Goal: Information Seeking & Learning: Learn about a topic

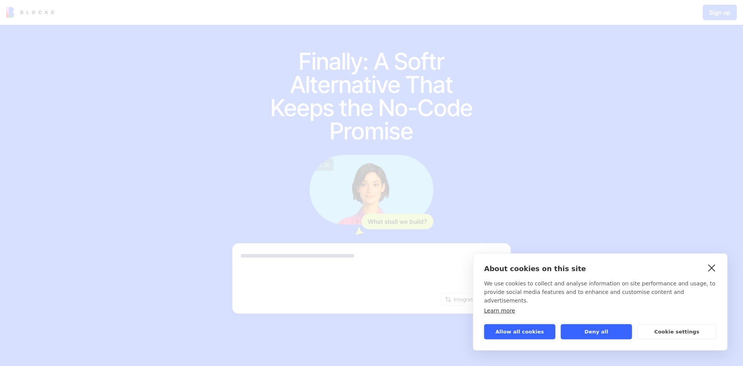
click at [712, 274] on link "close" at bounding box center [712, 267] width 12 height 12
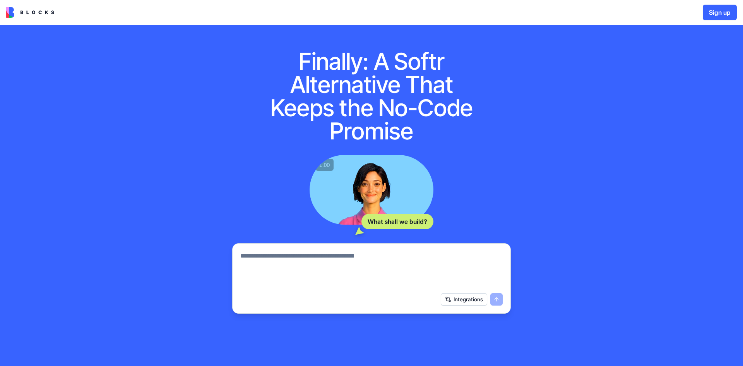
click at [439, 259] on textarea at bounding box center [371, 269] width 263 height 37
type textarea "*****"
type textarea "**"
paste textarea "**********"
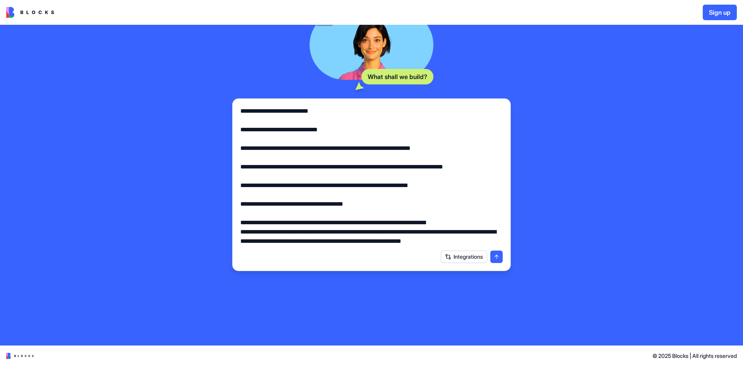
scroll to position [836, 0]
type textarea "**********"
click at [495, 256] on button "submit" at bounding box center [497, 257] width 12 height 12
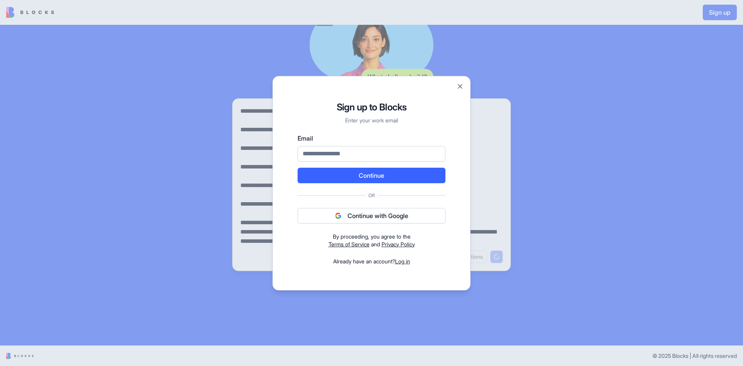
click at [389, 218] on button "Continue with Google" at bounding box center [372, 215] width 148 height 15
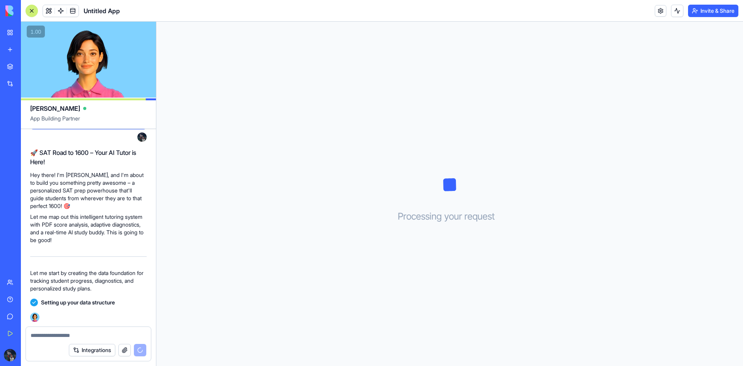
scroll to position [862, 0]
click at [105, 9] on span "Untitled App" at bounding box center [102, 10] width 36 height 9
click at [121, 12] on header "Untitled App Invite & Share" at bounding box center [382, 11] width 723 height 22
drag, startPoint x: 117, startPoint y: 9, endPoint x: 77, endPoint y: 6, distance: 40.4
click at [84, 7] on span "Untitled App" at bounding box center [102, 10] width 36 height 9
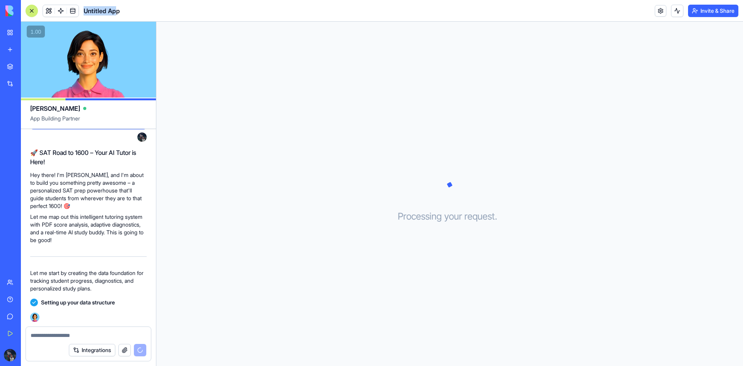
click at [94, 8] on span "Untitled App" at bounding box center [102, 10] width 36 height 9
click at [74, 11] on span at bounding box center [73, 11] width 22 height 22
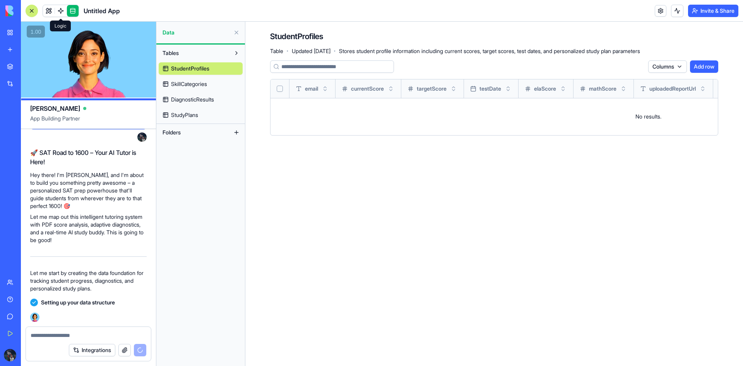
click at [63, 7] on link at bounding box center [61, 11] width 12 height 12
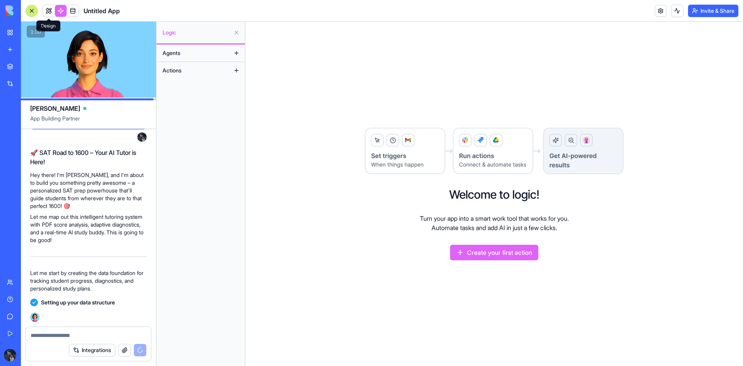
click at [48, 10] on link at bounding box center [49, 11] width 12 height 12
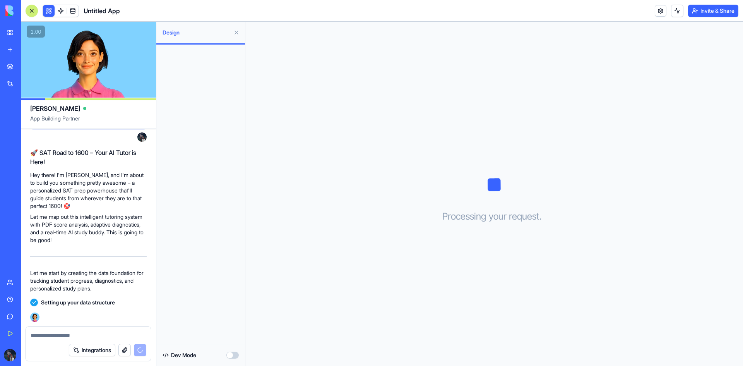
click at [232, 354] on button "button" at bounding box center [233, 355] width 12 height 7
click at [233, 354] on button "button" at bounding box center [233, 355] width 12 height 7
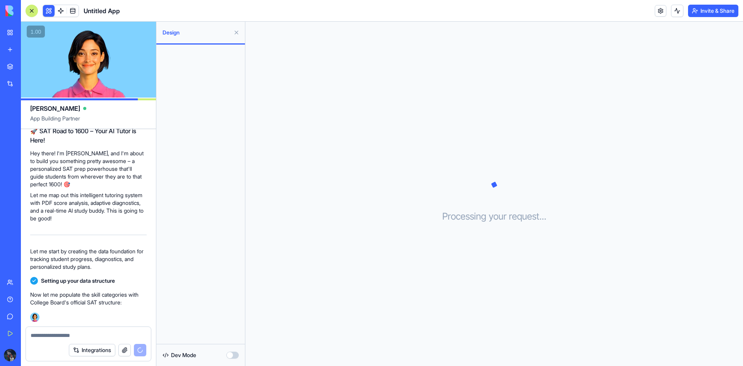
click at [233, 354] on button "button" at bounding box center [233, 355] width 12 height 7
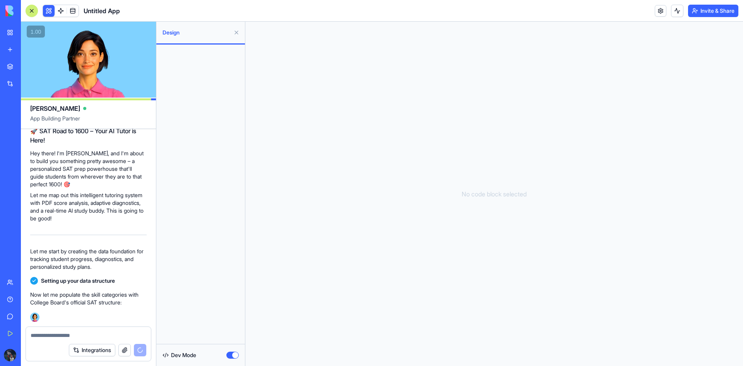
click at [233, 354] on button "button" at bounding box center [233, 355] width 12 height 7
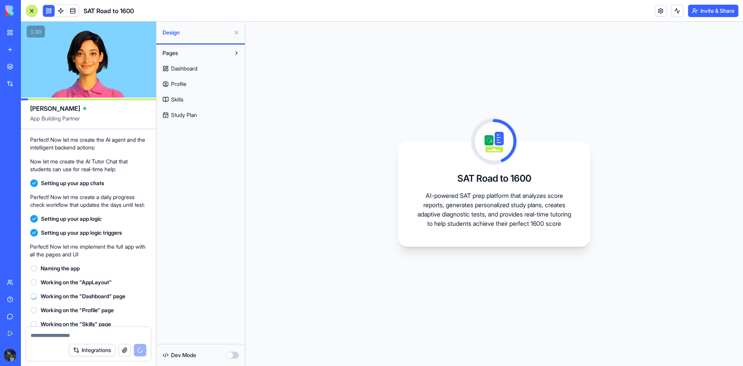
scroll to position [1104, 0]
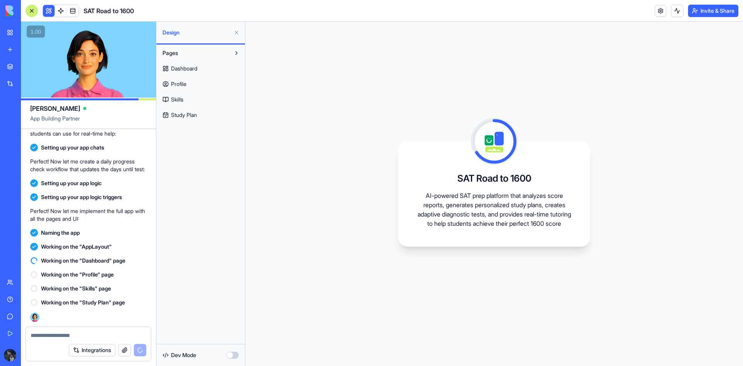
click at [110, 8] on span "SAT Road to 1600" at bounding box center [109, 10] width 50 height 9
drag, startPoint x: 118, startPoint y: 336, endPoint x: 118, endPoint y: 341, distance: 4.3
click at [118, 338] on textarea at bounding box center [89, 335] width 116 height 8
click at [200, 71] on link "Dashboard" at bounding box center [201, 68] width 84 height 12
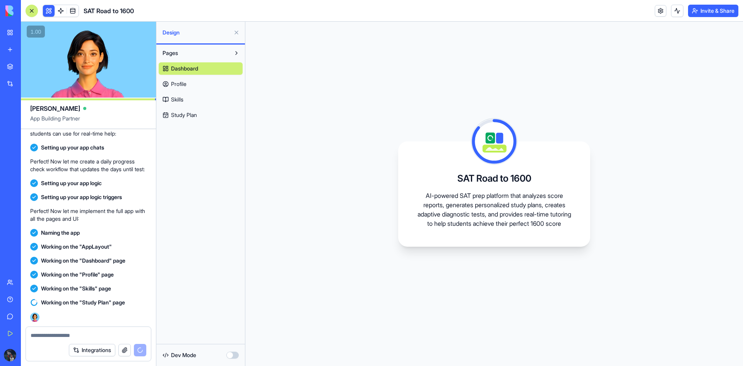
click at [203, 82] on link "Profile" at bounding box center [201, 84] width 84 height 12
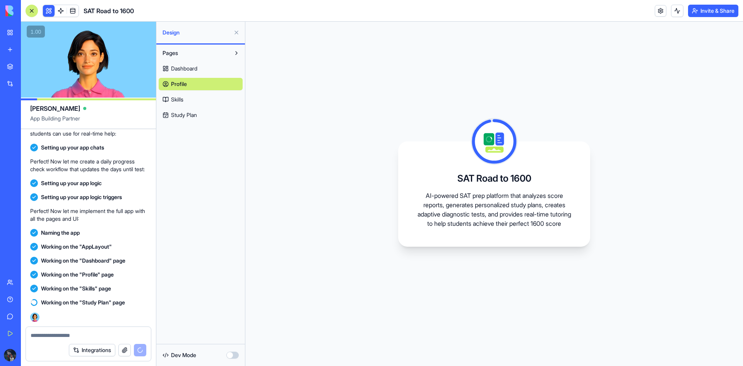
click at [202, 101] on link "Skills" at bounding box center [201, 99] width 84 height 12
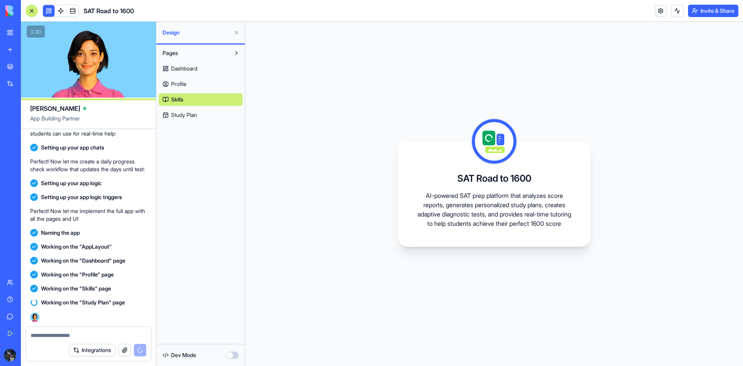
click at [200, 114] on link "Study Plan" at bounding box center [201, 115] width 84 height 12
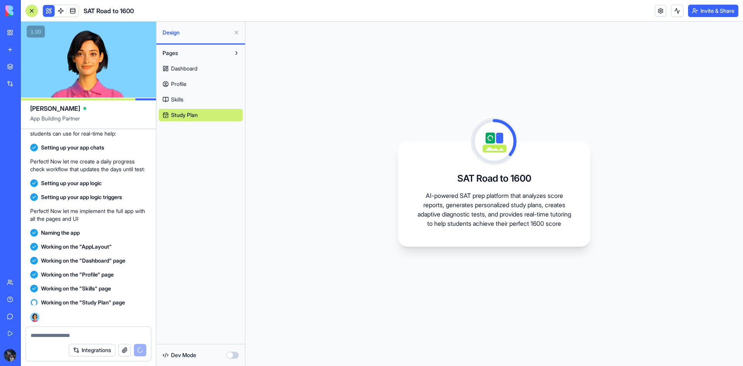
click at [184, 66] on span "Dashboard" at bounding box center [184, 69] width 26 height 8
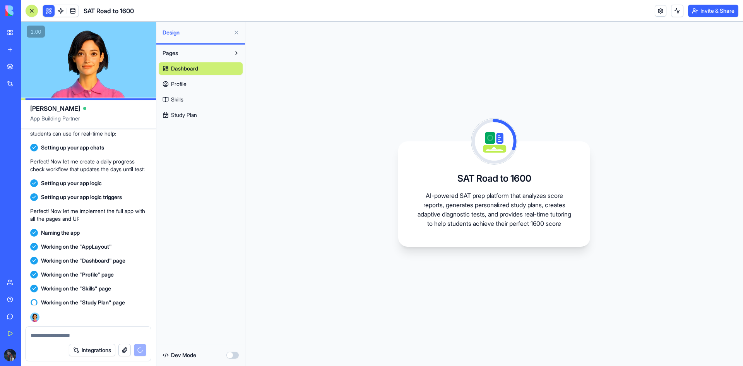
click at [233, 354] on button "button" at bounding box center [233, 355] width 12 height 7
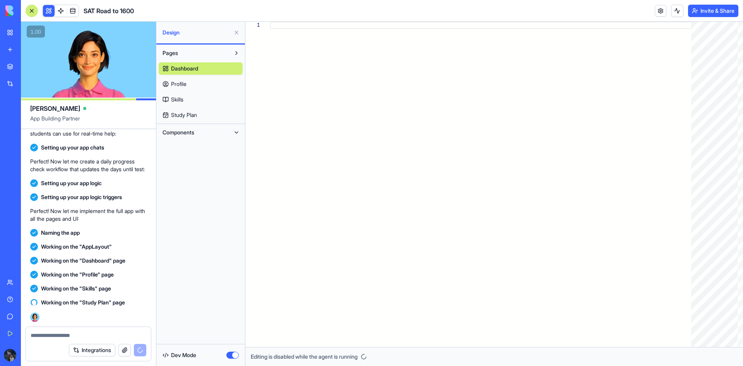
click at [235, 358] on button "button" at bounding box center [233, 355] width 12 height 7
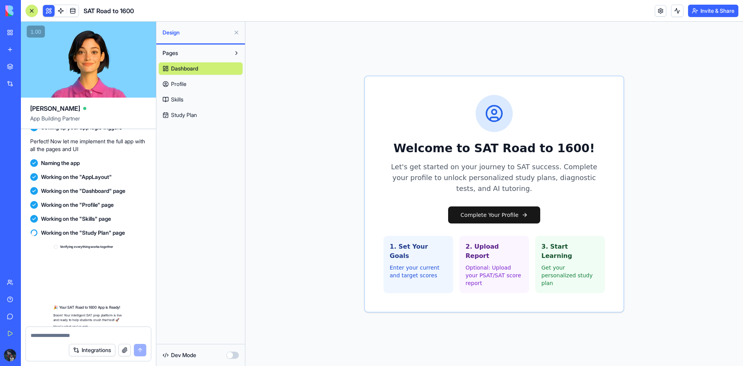
scroll to position [1378, 0]
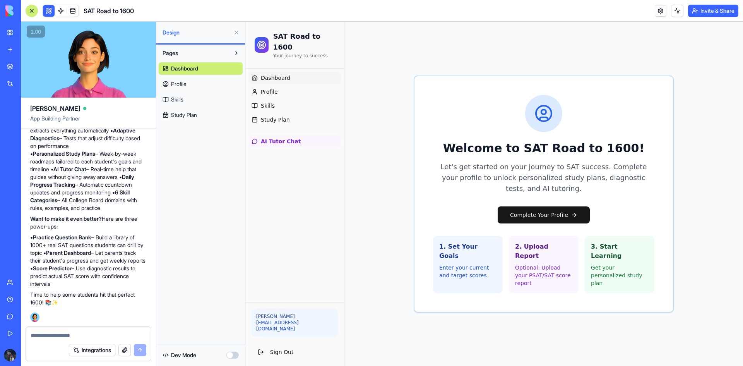
drag, startPoint x: 53, startPoint y: 120, endPoint x: 49, endPoint y: 249, distance: 129.0
click at [19, 249] on div "Marketplace Integrations Recent Untitled App AI Logo Generator TRY Feedback For…" at bounding box center [10, 166] width 16 height 214
drag, startPoint x: 41, startPoint y: 117, endPoint x: 35, endPoint y: 204, distance: 86.6
click at [19, 204] on div "Marketplace Integrations Recent Untitled App AI Logo Generator TRY Feedback For…" at bounding box center [10, 166] width 16 height 214
click at [29, 331] on div "Get Started" at bounding box center [24, 334] width 10 height 8
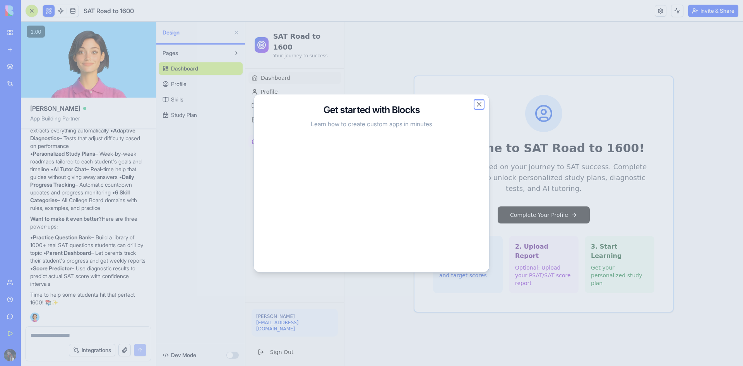
click at [481, 106] on button "Close" at bounding box center [480, 104] width 8 height 8
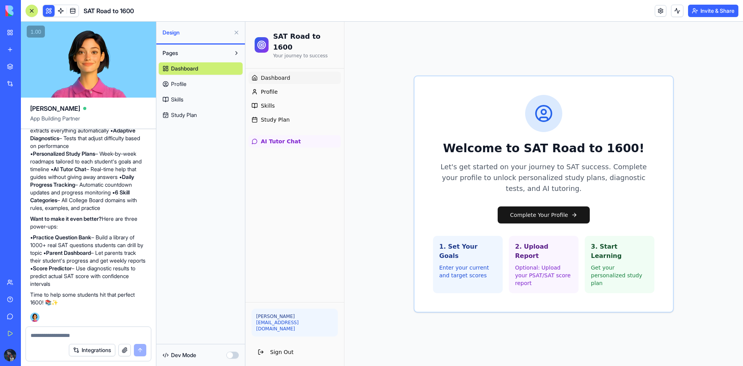
click at [29, 117] on div "Untitled App" at bounding box center [18, 121] width 22 height 8
click at [707, 12] on button "Invite & Share" at bounding box center [713, 11] width 50 height 12
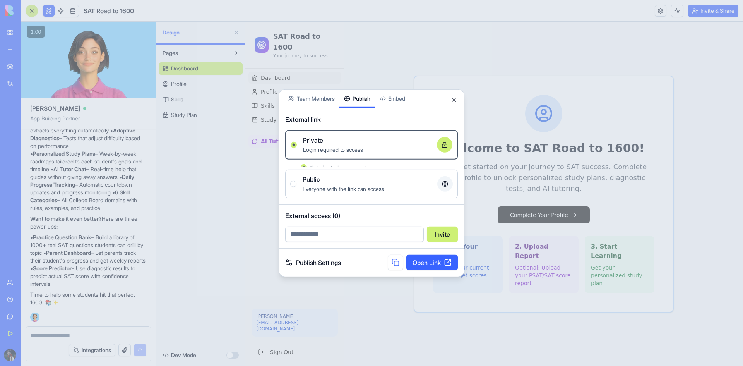
click at [366, 117] on div "Share App Team Members Publish Embed External link Private Login required to ac…" at bounding box center [372, 182] width 186 height 187
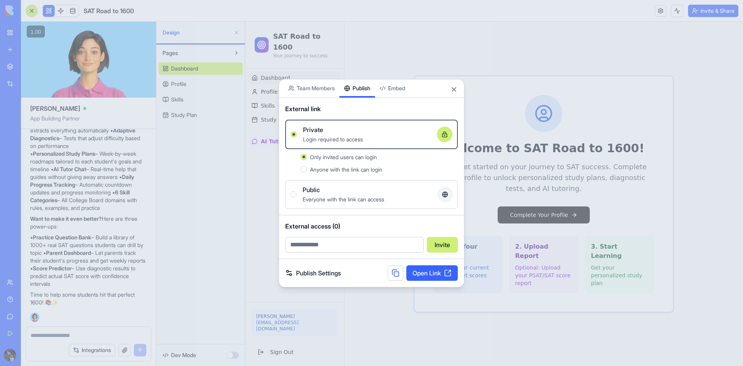
click at [434, 193] on div "Public Everyone with the link can access" at bounding box center [371, 194] width 163 height 19
click at [297, 193] on button "Public Everyone with the link can access" at bounding box center [293, 194] width 6 height 6
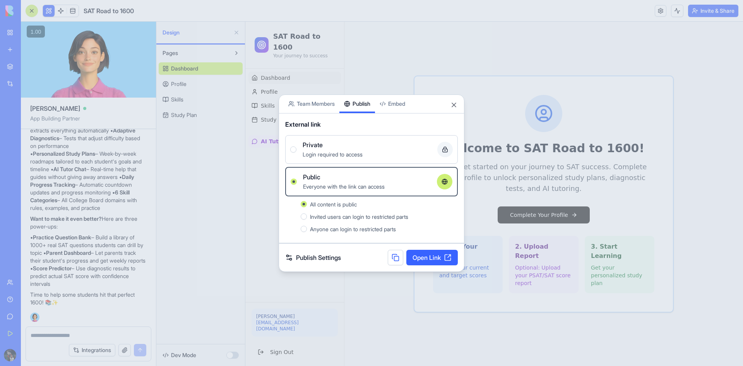
click at [423, 258] on link "Open Link" at bounding box center [433, 257] width 52 height 15
click at [171, 273] on div at bounding box center [371, 183] width 743 height 366
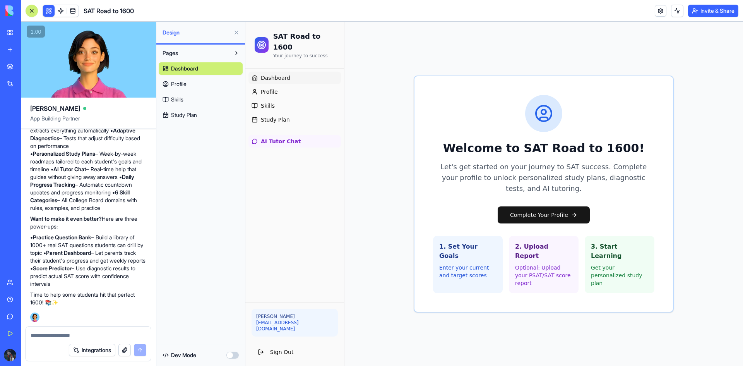
click at [73, 335] on textarea at bounding box center [89, 335] width 116 height 8
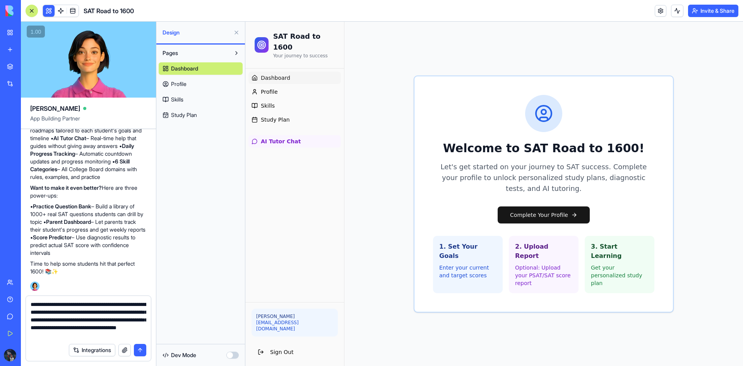
type textarea "**********"
click at [144, 350] on button "submit" at bounding box center [140, 350] width 12 height 12
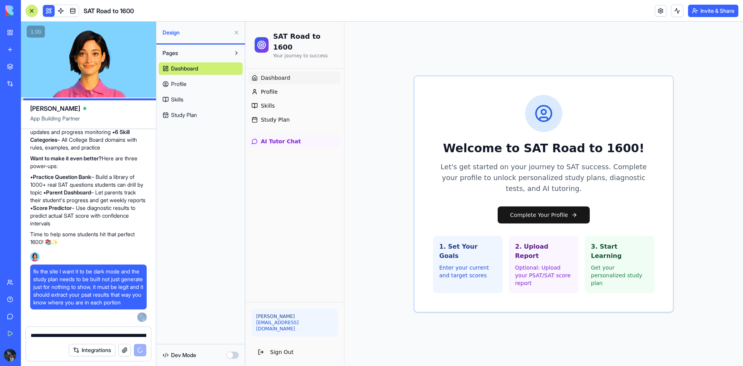
drag, startPoint x: 134, startPoint y: 318, endPoint x: 142, endPoint y: 323, distance: 10.0
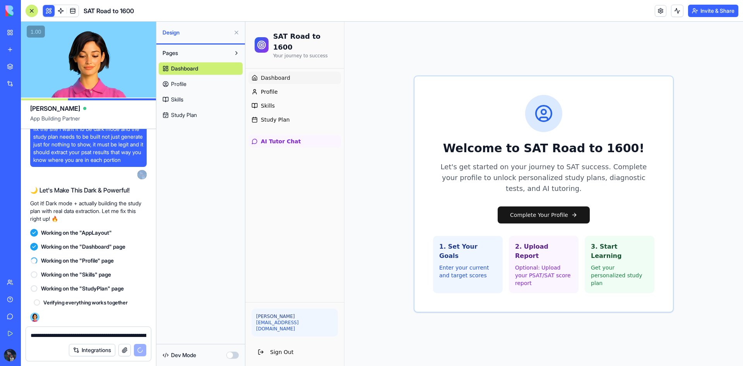
scroll to position [1589, 0]
click at [36, 303] on icon at bounding box center [34, 302] width 5 height 5
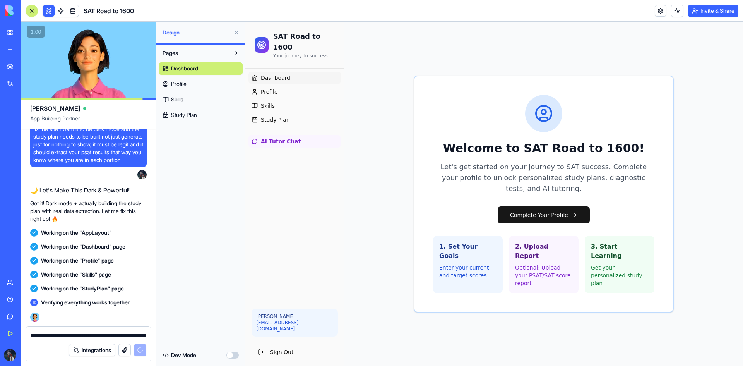
click at [183, 114] on span "Study Plan" at bounding box center [184, 115] width 26 height 8
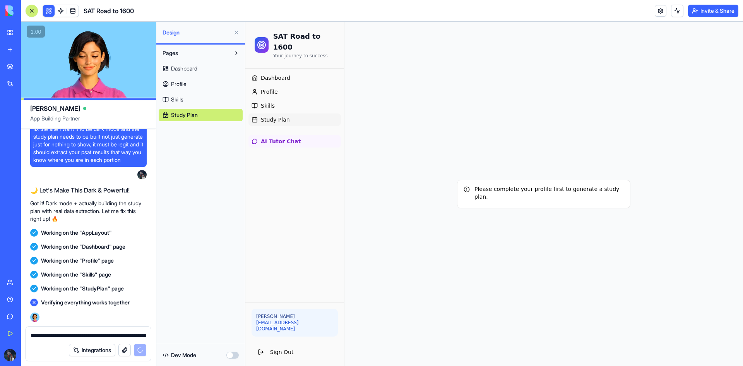
click at [189, 98] on link "Skills" at bounding box center [201, 99] width 84 height 12
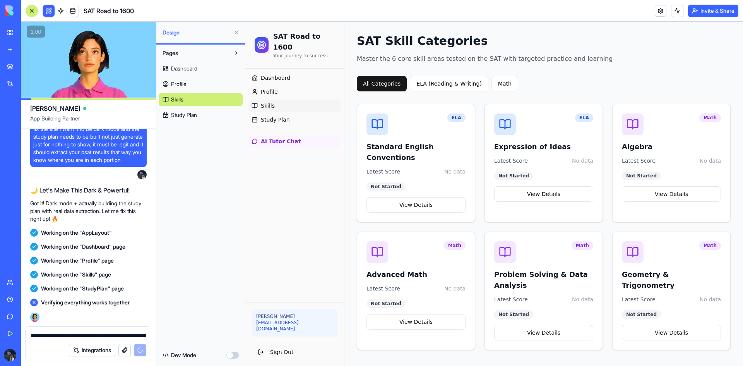
click at [190, 58] on button "Pages" at bounding box center [195, 53] width 72 height 12
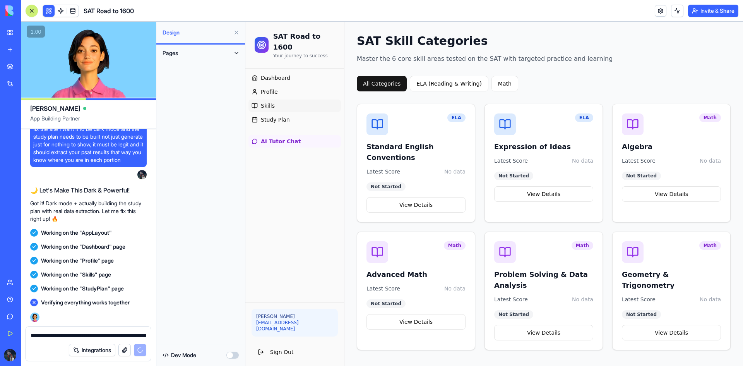
click at [184, 54] on button "Pages" at bounding box center [195, 53] width 72 height 12
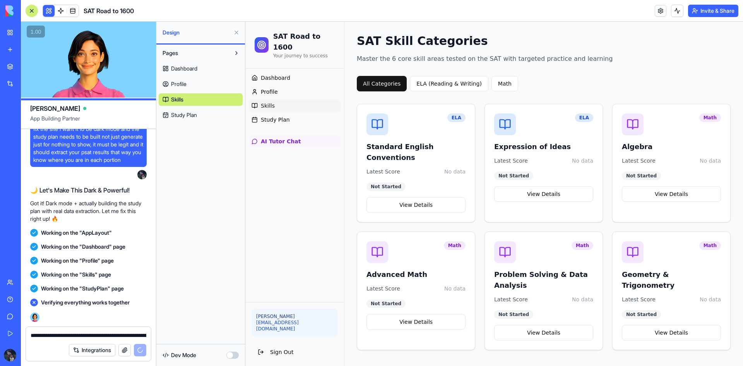
click at [180, 82] on span "Profile" at bounding box center [178, 84] width 15 height 8
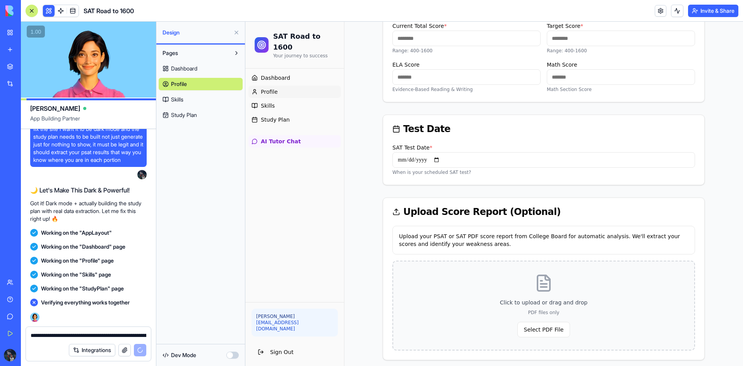
scroll to position [116, 0]
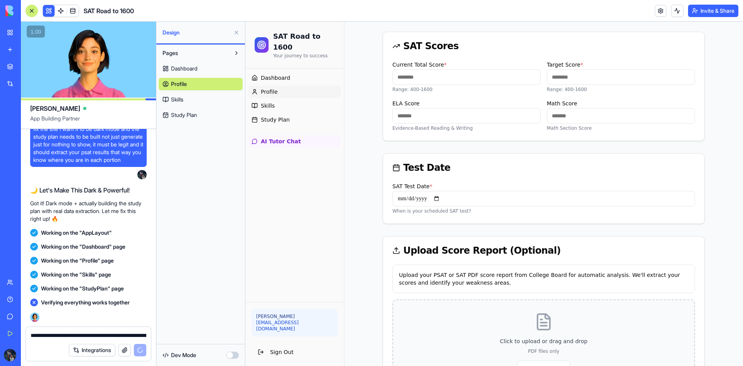
drag, startPoint x: 416, startPoint y: 71, endPoint x: 330, endPoint y: 52, distance: 88.1
click at [335, 60] on div "**********" at bounding box center [494, 173] width 498 height 535
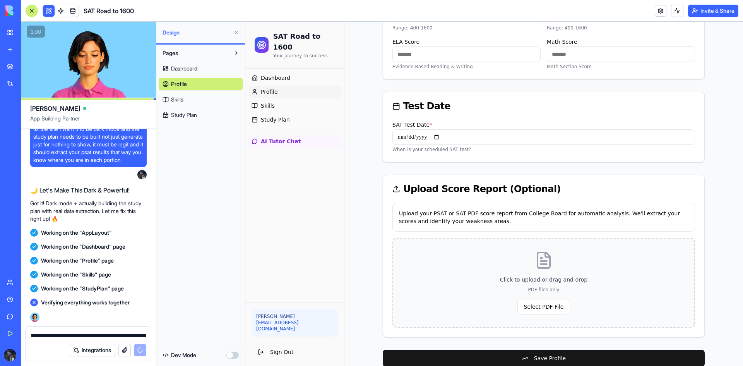
scroll to position [191, 0]
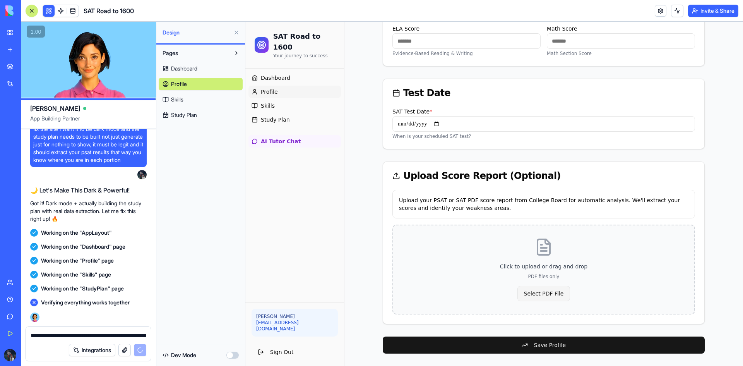
click at [541, 288] on button "Select PDF File" at bounding box center [544, 293] width 53 height 15
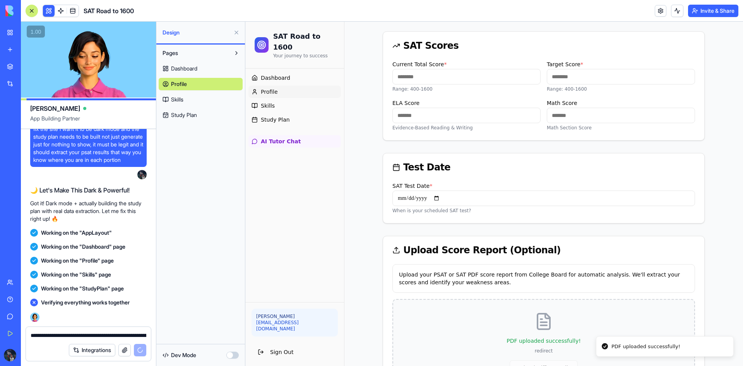
scroll to position [102, 0]
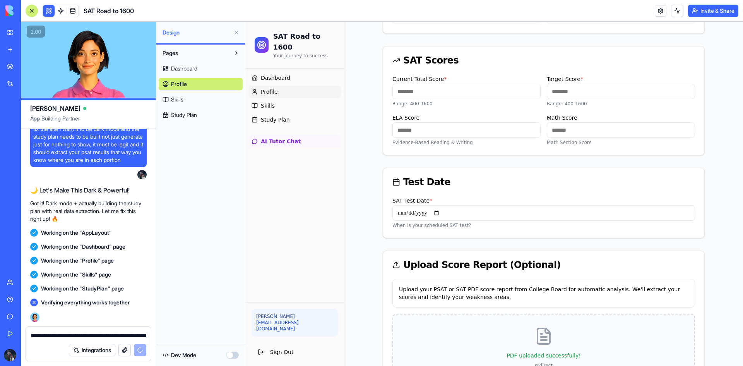
type input "****"
drag, startPoint x: 470, startPoint y: 125, endPoint x: 342, endPoint y: 119, distance: 128.3
click at [342, 119] on div "**********" at bounding box center [494, 201] width 498 height 562
type input "***"
drag, startPoint x: 587, startPoint y: 132, endPoint x: 392, endPoint y: 113, distance: 195.7
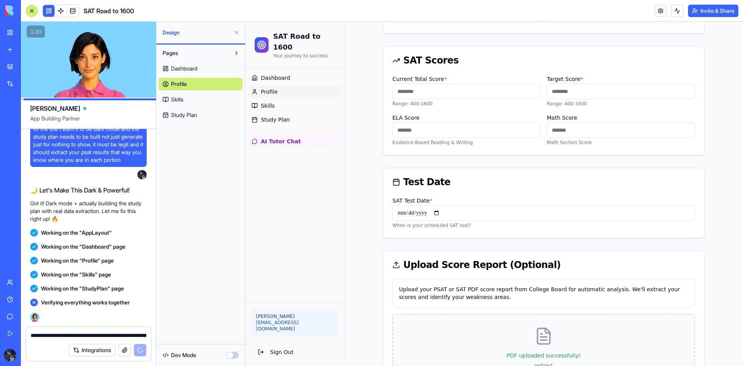
click at [462, 126] on div "ELA Score *** Evidence-Based Reading & Writing Math Score *** Math Section Score" at bounding box center [544, 129] width 303 height 33
type input "***"
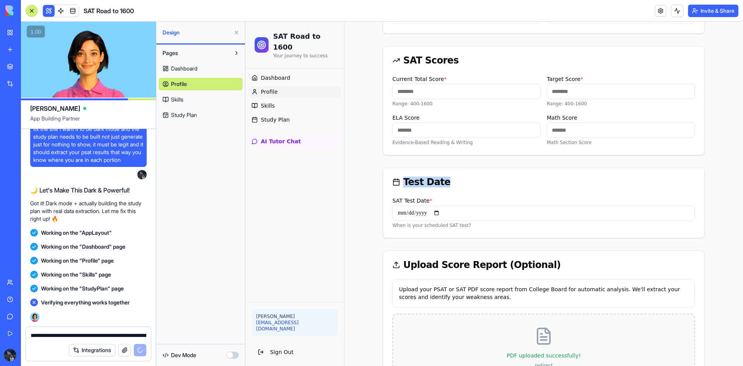
click at [367, 196] on div "**********" at bounding box center [544, 201] width 399 height 562
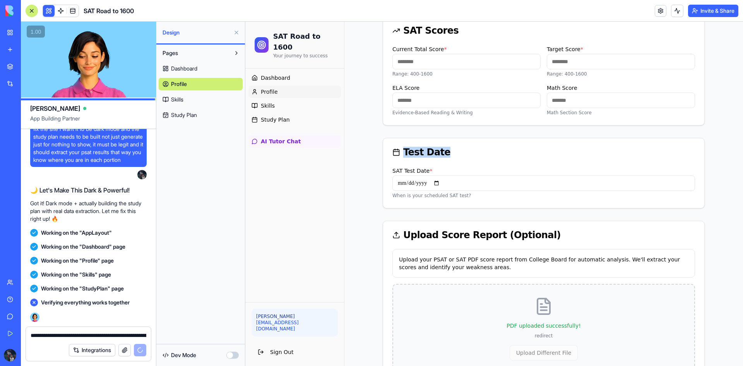
scroll to position [218, 0]
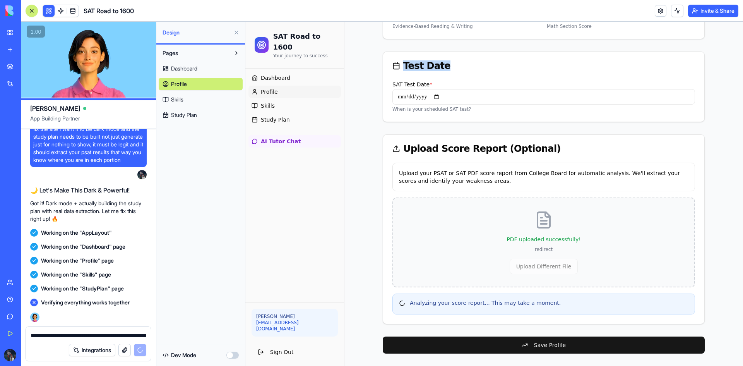
click at [436, 96] on input "SAT Test Date *" at bounding box center [544, 96] width 303 height 15
type input "**********"
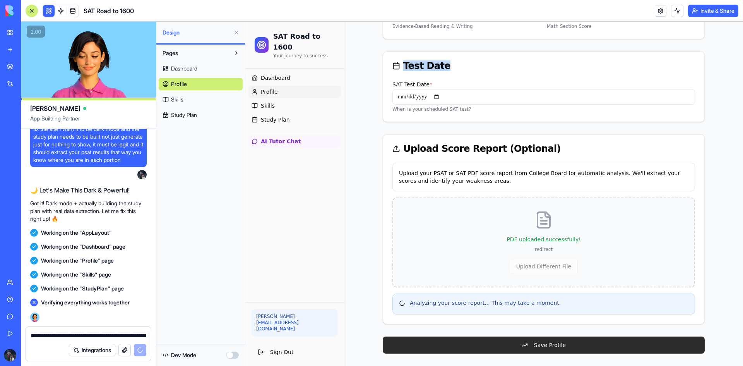
click at [517, 342] on button "Save Profile" at bounding box center [544, 344] width 322 height 17
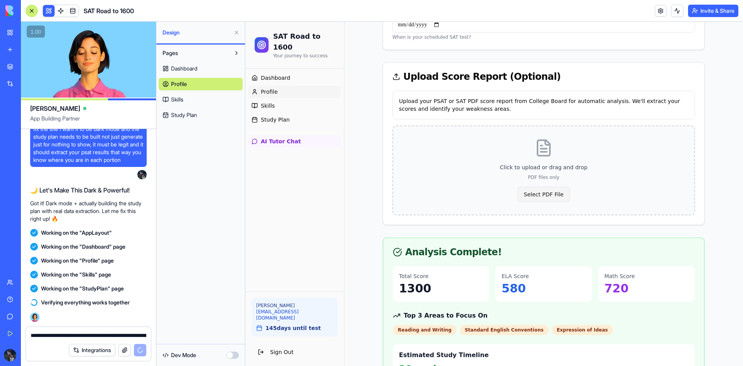
scroll to position [283, 0]
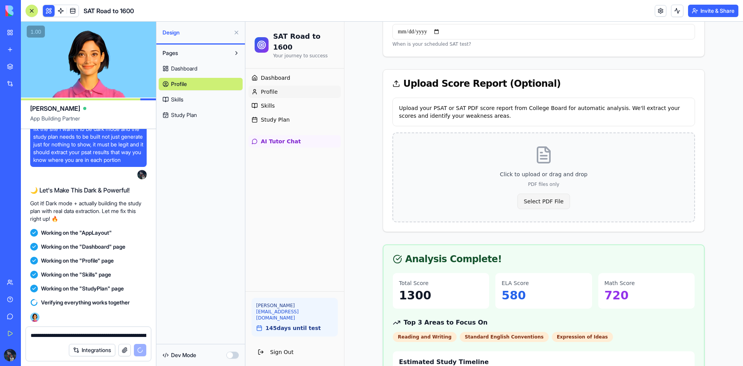
click at [529, 206] on button "Select PDF File" at bounding box center [544, 201] width 53 height 15
click at [542, 203] on button "Select PDF File" at bounding box center [544, 201] width 53 height 15
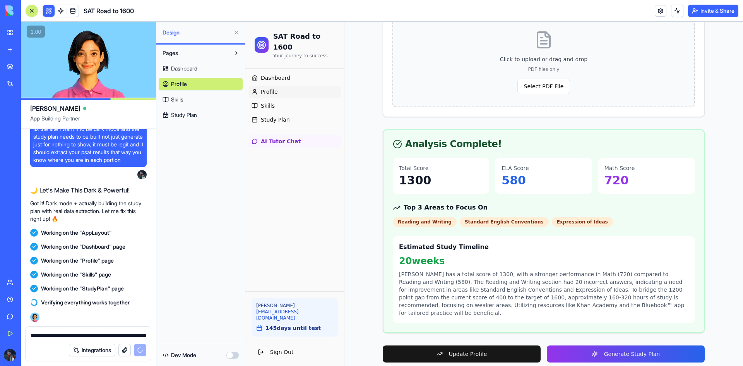
scroll to position [399, 0]
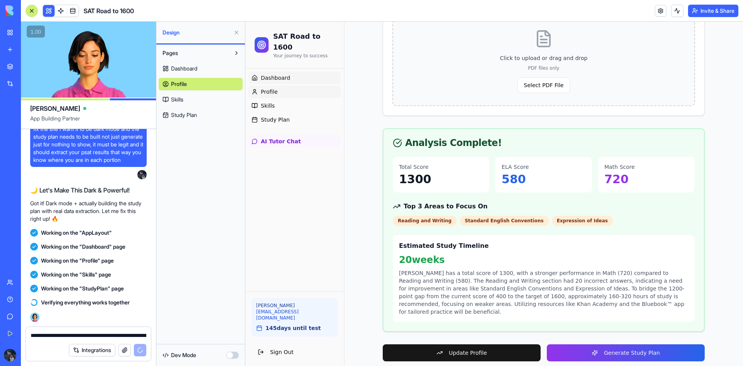
click at [278, 74] on span "Dashboard" at bounding box center [275, 78] width 29 height 8
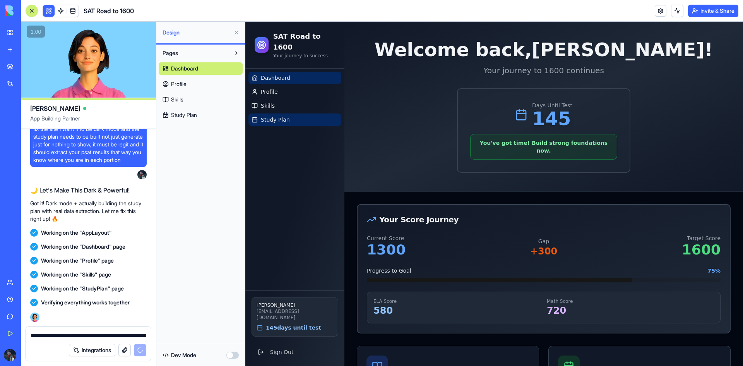
click at [278, 116] on span "Study Plan" at bounding box center [275, 120] width 29 height 8
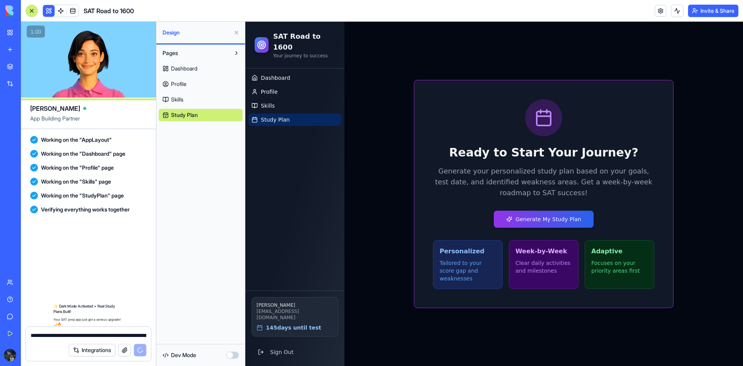
scroll to position [2021, 0]
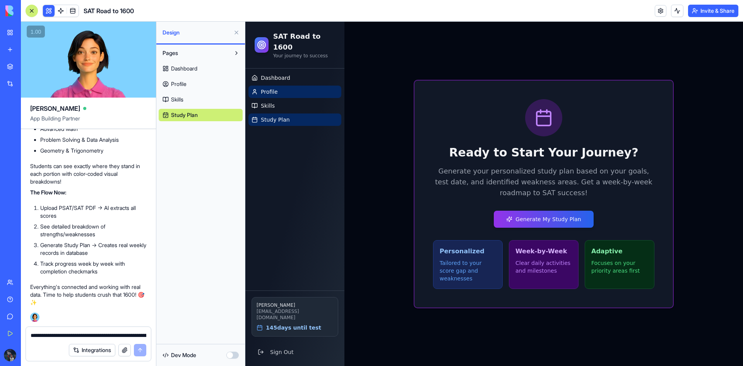
click at [283, 86] on link "Profile" at bounding box center [295, 92] width 93 height 12
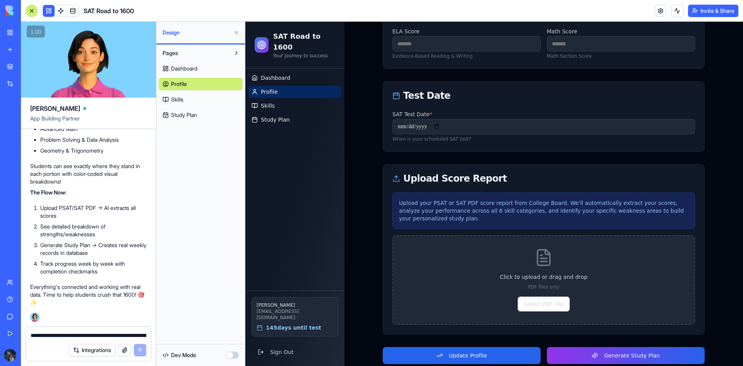
scroll to position [191, 0]
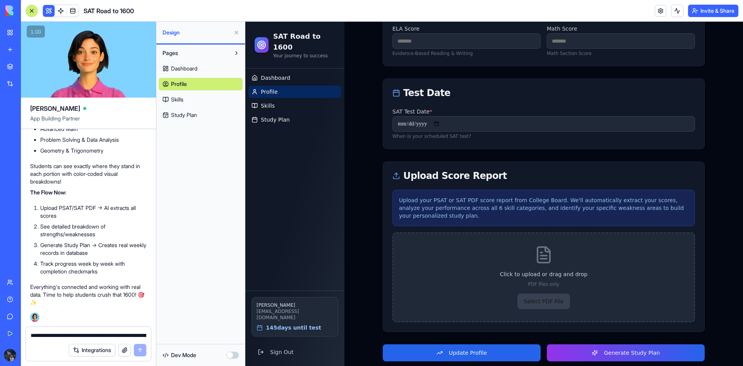
click at [547, 296] on button "Select PDF File" at bounding box center [544, 301] width 53 height 15
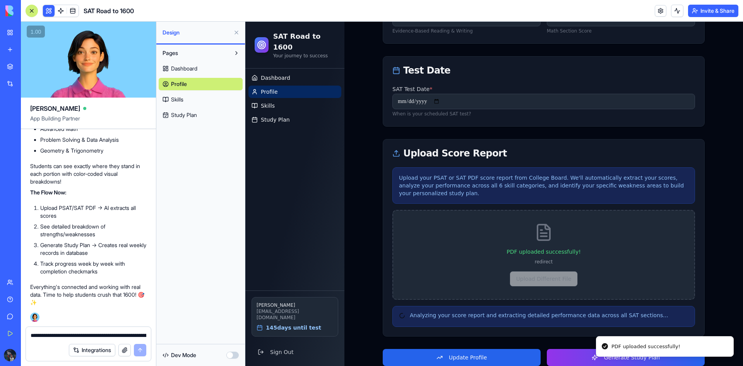
scroll to position [218, 0]
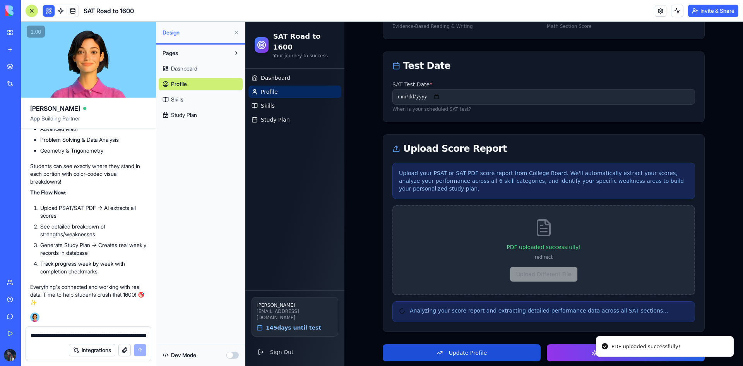
click at [501, 344] on button "Update Profile" at bounding box center [462, 352] width 158 height 17
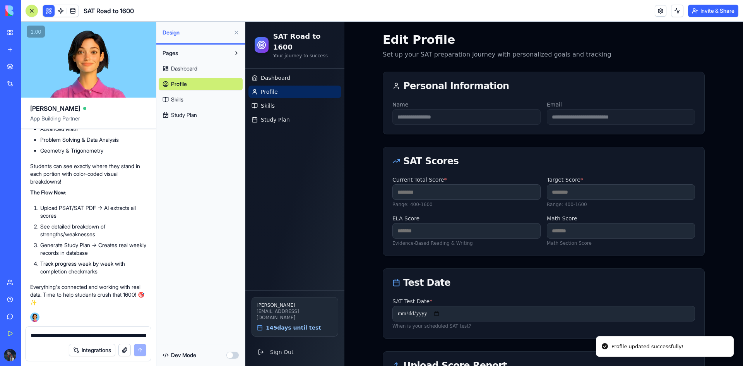
scroll to position [0, 0]
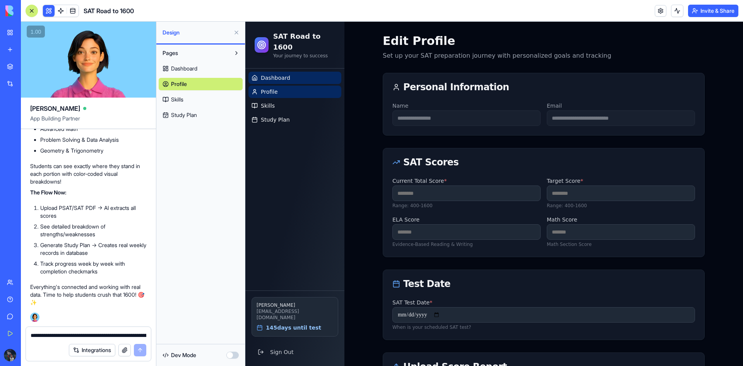
click at [280, 72] on link "Dashboard" at bounding box center [295, 78] width 93 height 12
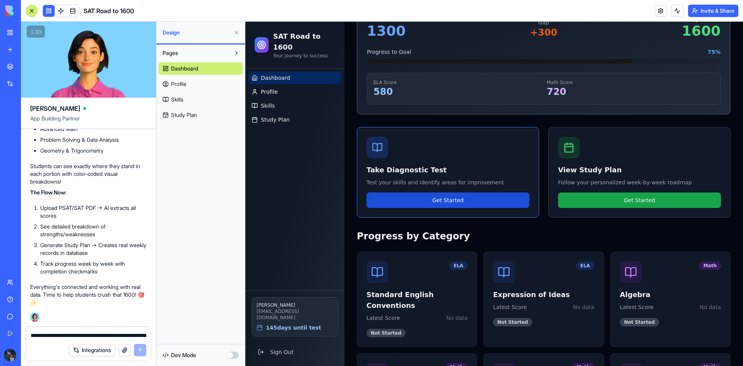
scroll to position [232, 0]
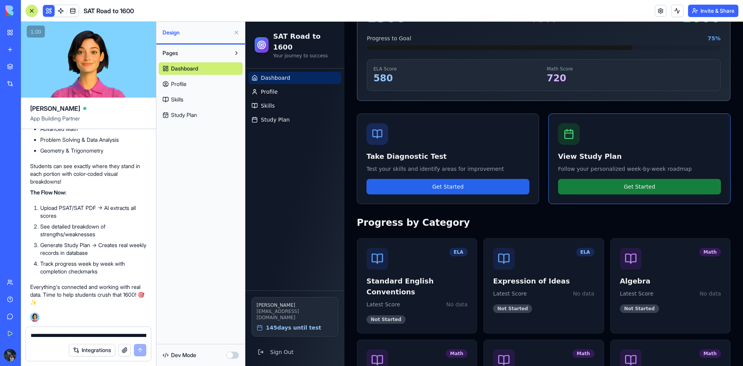
click at [623, 180] on button "Get Started" at bounding box center [639, 186] width 163 height 15
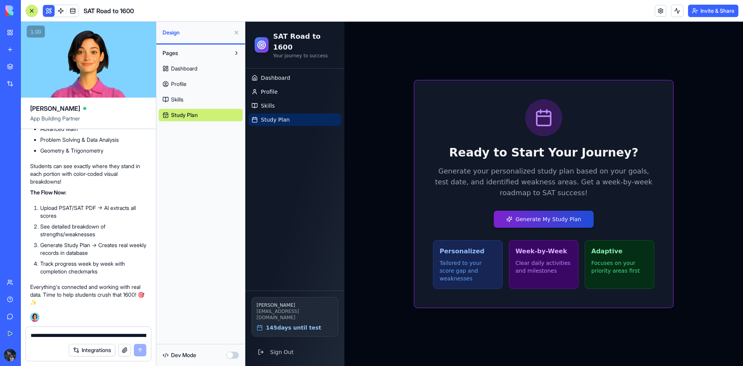
click at [536, 223] on button "Generate My Study Plan" at bounding box center [544, 219] width 100 height 17
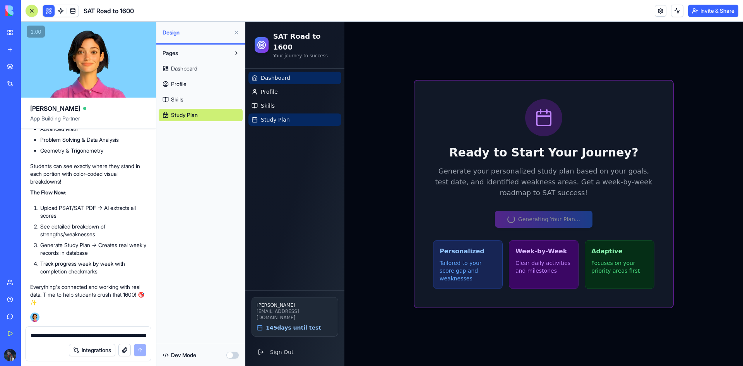
click at [293, 72] on link "Dashboard" at bounding box center [295, 78] width 93 height 12
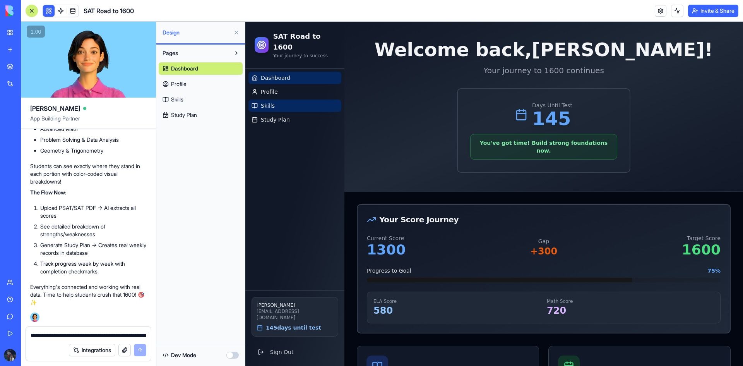
click at [282, 100] on link "Skills" at bounding box center [295, 106] width 93 height 12
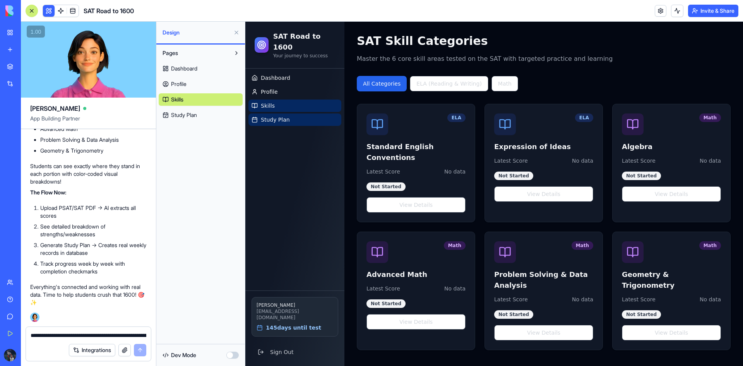
click at [280, 116] on span "Study Plan" at bounding box center [275, 120] width 29 height 8
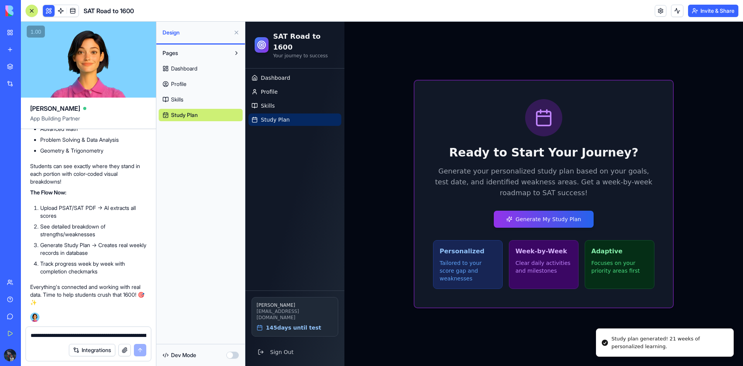
click at [288, 113] on link "Study Plan" at bounding box center [295, 119] width 93 height 12
click at [291, 100] on link "Skills" at bounding box center [295, 106] width 93 height 12
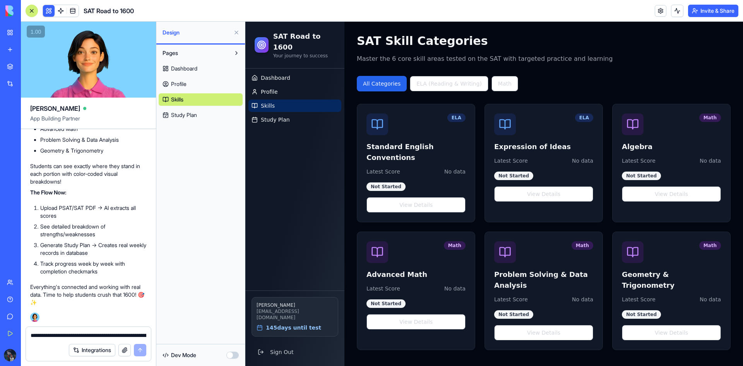
click at [309, 101] on link "Skills" at bounding box center [295, 106] width 93 height 12
click at [303, 113] on link "Study Plan" at bounding box center [295, 119] width 93 height 12
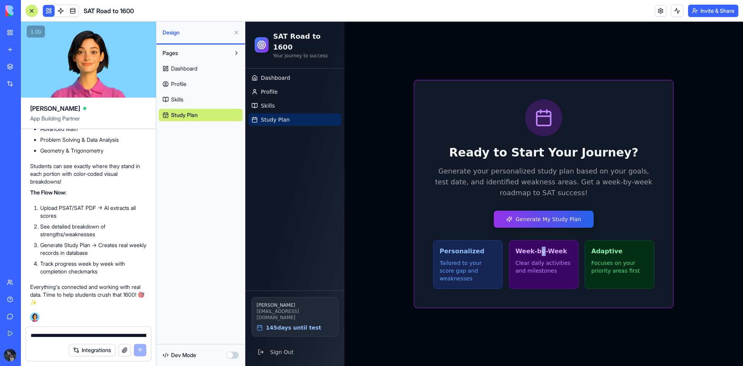
drag, startPoint x: 540, startPoint y: 258, endPoint x: 413, endPoint y: 186, distance: 146.2
click at [537, 256] on h3 "Week-by-Week" at bounding box center [544, 251] width 57 height 9
click at [302, 86] on link "Profile" at bounding box center [295, 92] width 93 height 12
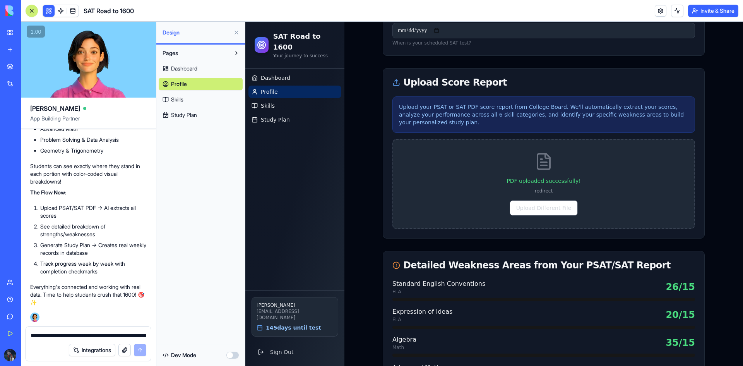
scroll to position [387, 0]
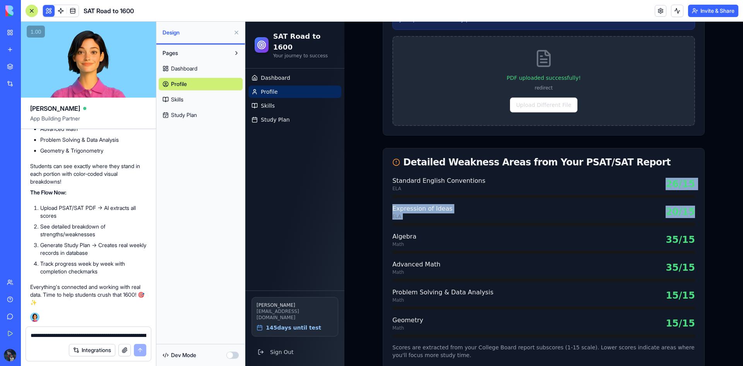
drag, startPoint x: 664, startPoint y: 179, endPoint x: 669, endPoint y: 216, distance: 38.2
click at [670, 217] on div "Standard English Conventions ELA 26 /15 Expression of Ideas ELA 20 /15 Algebra …" at bounding box center [543, 272] width 321 height 192
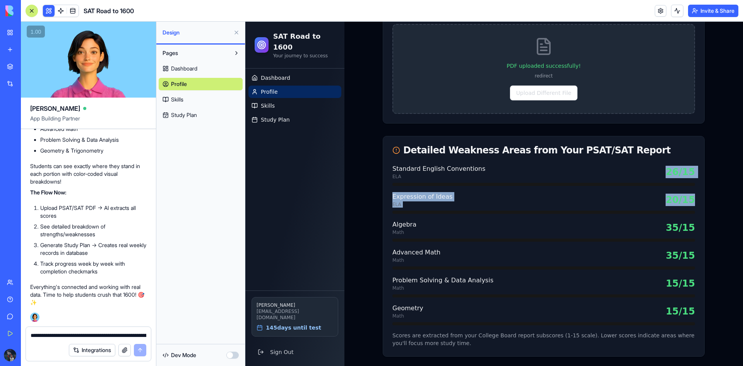
scroll to position [424, 0]
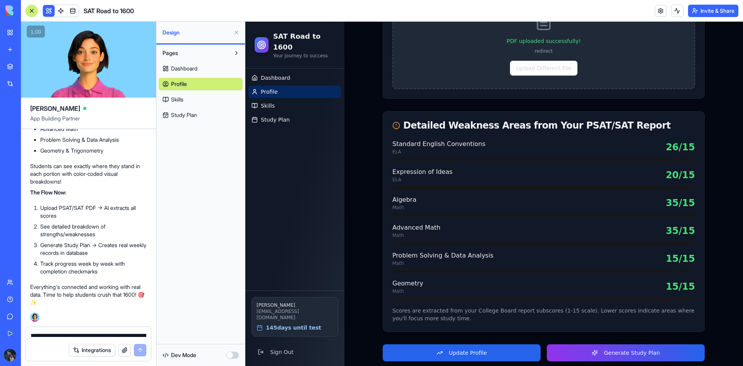
click at [648, 223] on div "Advanced Math Math 35 /15" at bounding box center [544, 230] width 303 height 15
drag, startPoint x: 661, startPoint y: 192, endPoint x: 693, endPoint y: 193, distance: 32.1
click at [693, 193] on div "Standard English Conventions ELA 26 /15 Expression of Ideas ELA 20 /15 Algebra …" at bounding box center [543, 235] width 321 height 192
click at [548, 167] on div "Expression of Ideas ELA 20 /15" at bounding box center [544, 174] width 303 height 15
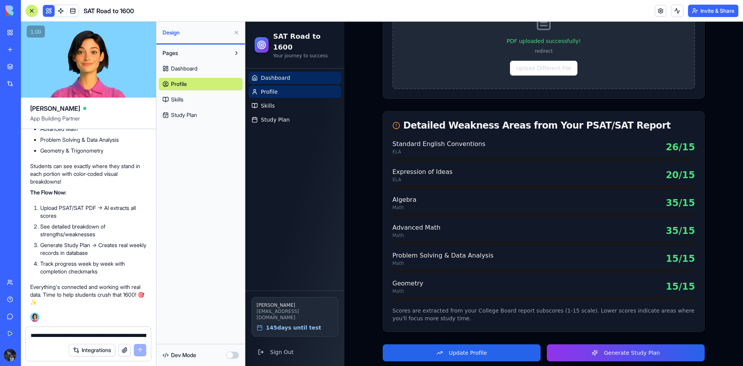
click at [277, 74] on span "Dashboard" at bounding box center [275, 78] width 29 height 8
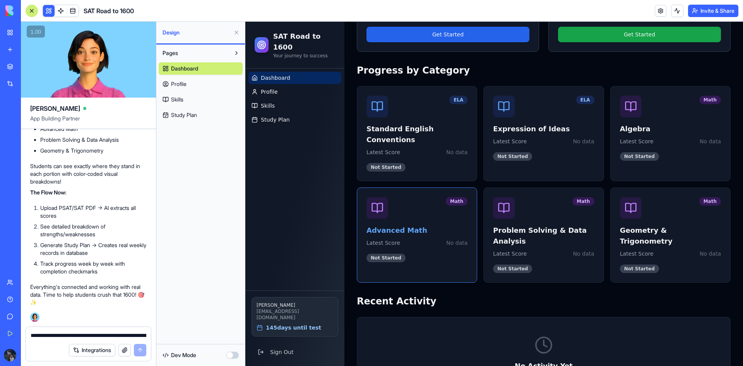
scroll to position [385, 0]
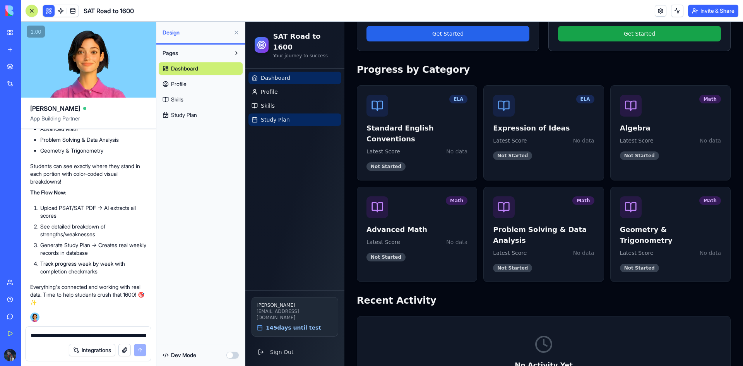
click at [273, 116] on span "Study Plan" at bounding box center [275, 120] width 29 height 8
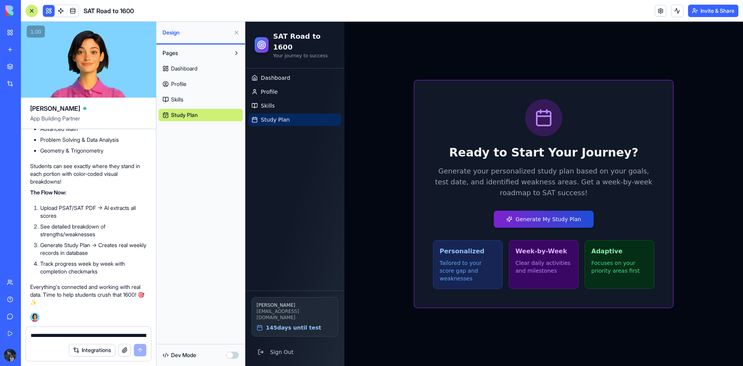
click at [548, 228] on button "Generate My Study Plan" at bounding box center [544, 219] width 100 height 17
drag, startPoint x: 444, startPoint y: 247, endPoint x: 491, endPoint y: 256, distance: 47.3
click at [491, 257] on div "Personalized Tailored to your score gap and weaknesses" at bounding box center [468, 264] width 70 height 49
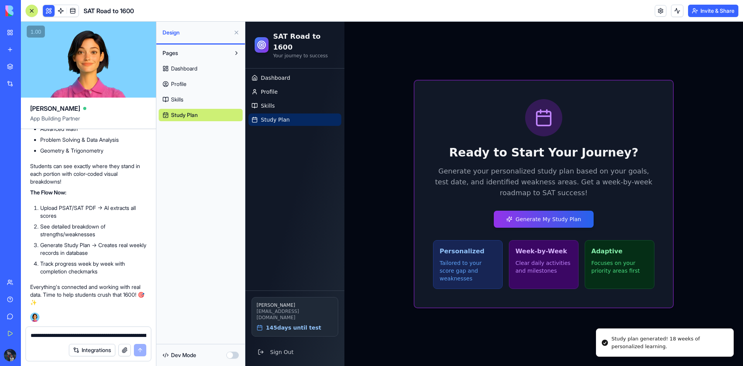
drag, startPoint x: 628, startPoint y: 335, endPoint x: 640, endPoint y: 348, distance: 18.4
click at [640, 348] on li "Study plan generated! 18 weeks of personalized learning." at bounding box center [665, 342] width 138 height 28
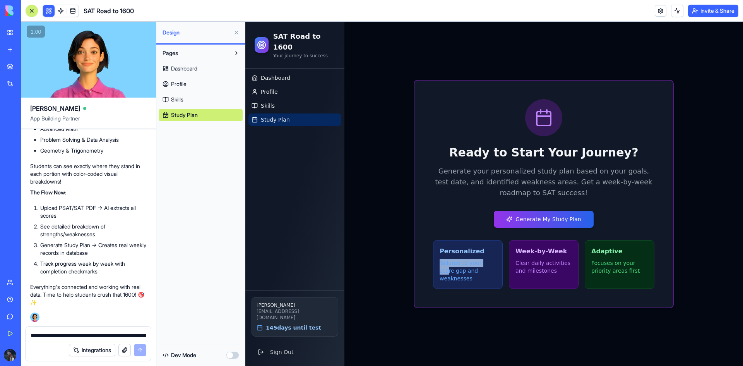
drag, startPoint x: 490, startPoint y: 259, endPoint x: 486, endPoint y: 264, distance: 5.8
click at [487, 264] on div "Personalized Tailored to your score gap and weaknesses" at bounding box center [468, 264] width 70 height 49
click at [293, 100] on link "Skills" at bounding box center [295, 106] width 93 height 12
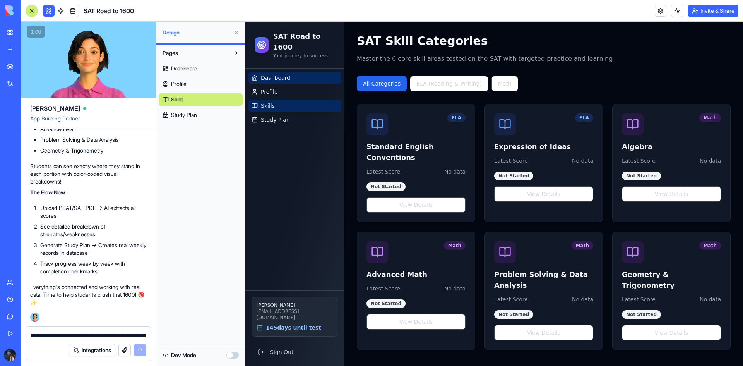
click at [275, 74] on span "Dashboard" at bounding box center [275, 78] width 29 height 8
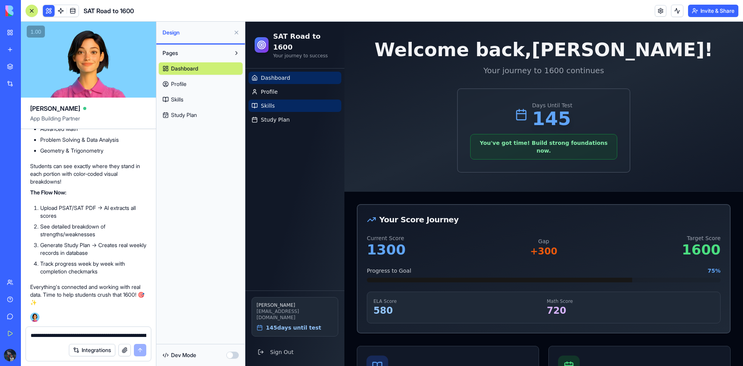
click at [276, 100] on link "Skills" at bounding box center [295, 106] width 93 height 12
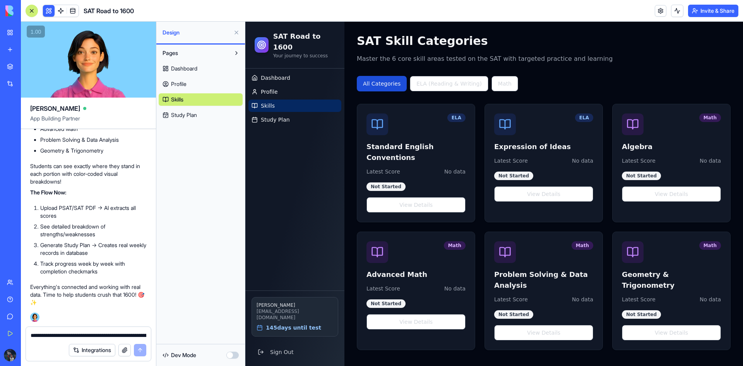
click at [392, 87] on button "All Categories" at bounding box center [382, 83] width 50 height 15
click at [446, 85] on button "ELA (Reading & Writing)" at bounding box center [449, 83] width 79 height 15
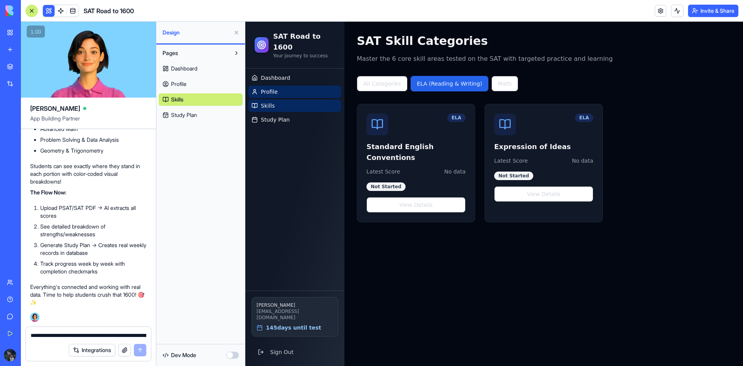
click at [281, 86] on link "Profile" at bounding box center [295, 92] width 93 height 12
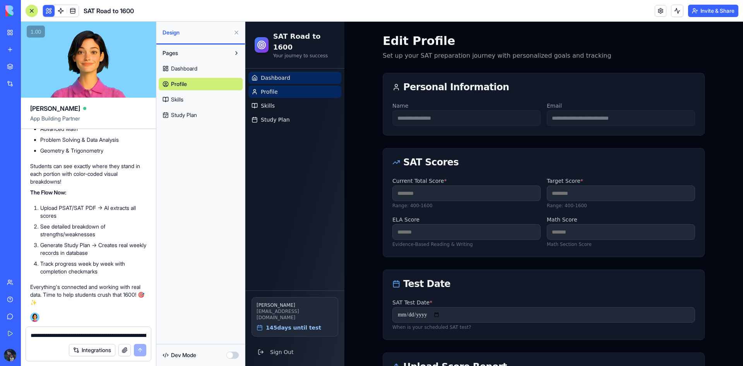
click at [284, 74] on span "Dashboard" at bounding box center [275, 78] width 29 height 8
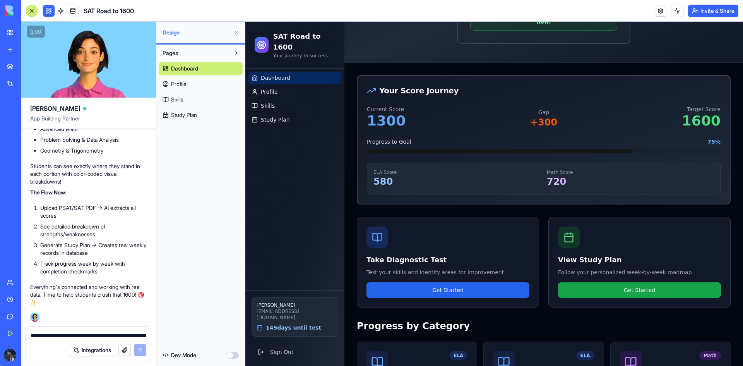
scroll to position [155, 0]
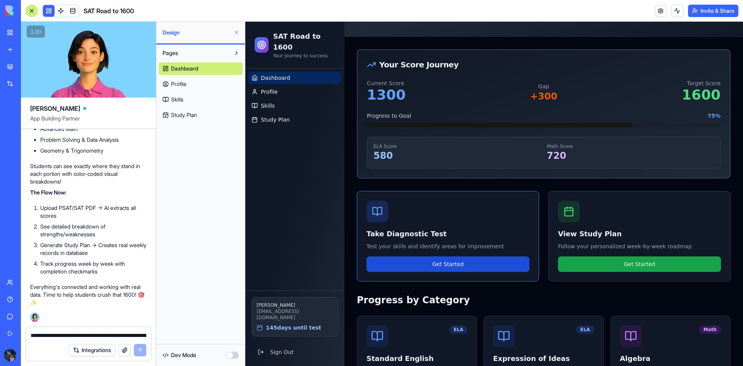
click at [443, 256] on button "Get Started" at bounding box center [448, 263] width 163 height 15
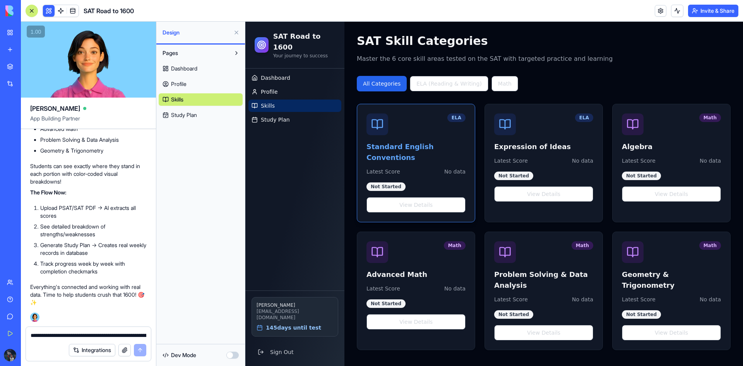
drag, startPoint x: 411, startPoint y: 200, endPoint x: 446, endPoint y: 155, distance: 56.8
click at [446, 155] on div "ELA Standard English Conventions Latest Score No data Not Started View Details" at bounding box center [416, 163] width 118 height 118
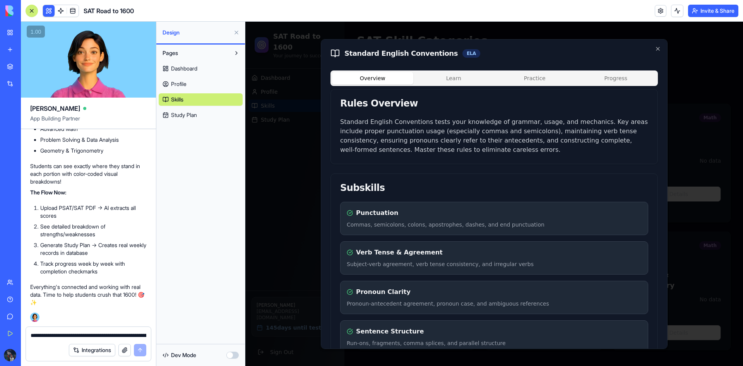
click at [449, 142] on p "Standard English Conventions tests your knowledge of grammar, usage, and mechan…" at bounding box center [494, 135] width 308 height 37
click at [277, 141] on div at bounding box center [494, 194] width 498 height 344
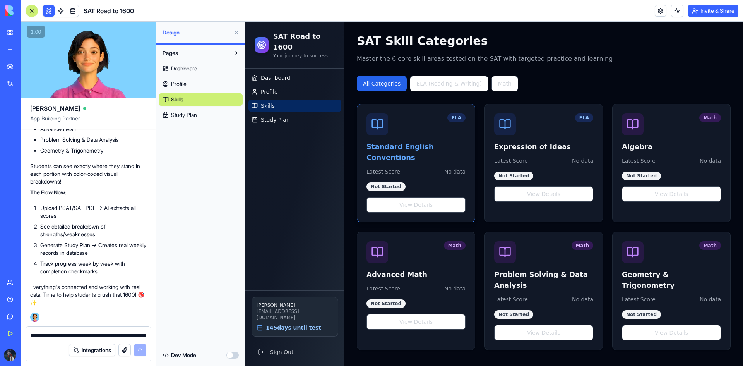
click at [442, 143] on h3 "Standard English Conventions" at bounding box center [416, 152] width 99 height 22
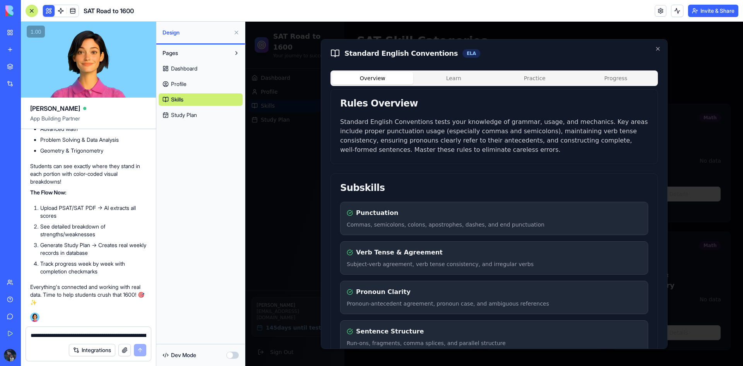
click at [306, 160] on div at bounding box center [494, 194] width 498 height 344
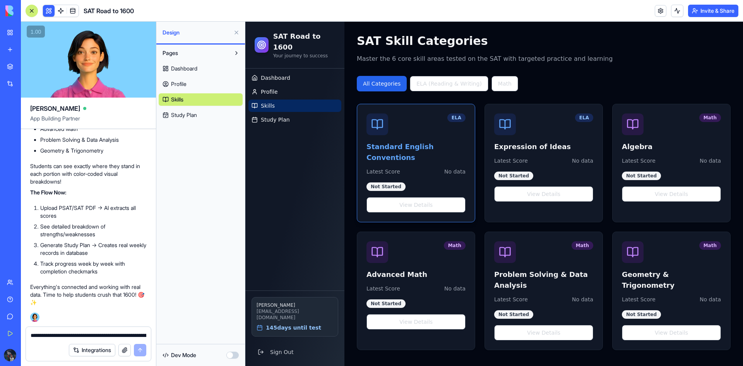
click at [424, 115] on div "ELA" at bounding box center [416, 124] width 99 height 22
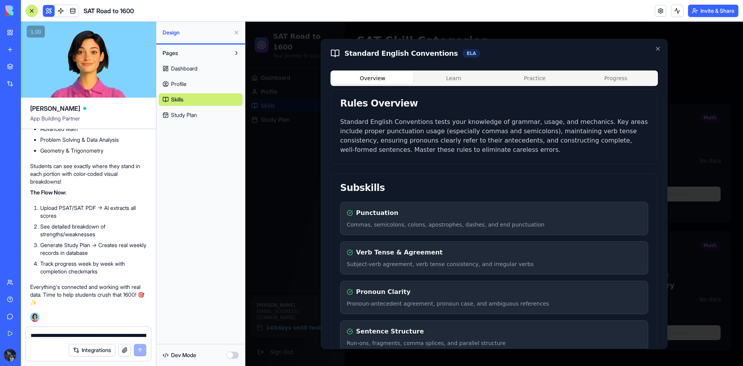
click at [670, 78] on div at bounding box center [494, 194] width 498 height 344
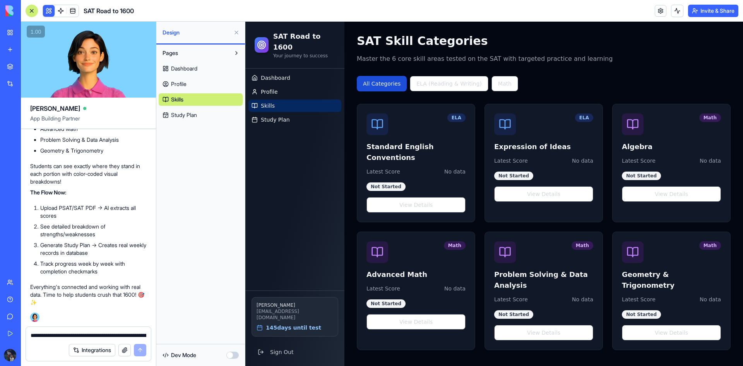
click at [398, 89] on button "All Categories" at bounding box center [382, 83] width 50 height 15
click at [388, 81] on button "All Categories" at bounding box center [382, 83] width 50 height 15
click at [387, 81] on button "All Categories" at bounding box center [382, 83] width 50 height 15
click at [496, 82] on button "Math" at bounding box center [505, 83] width 27 height 15
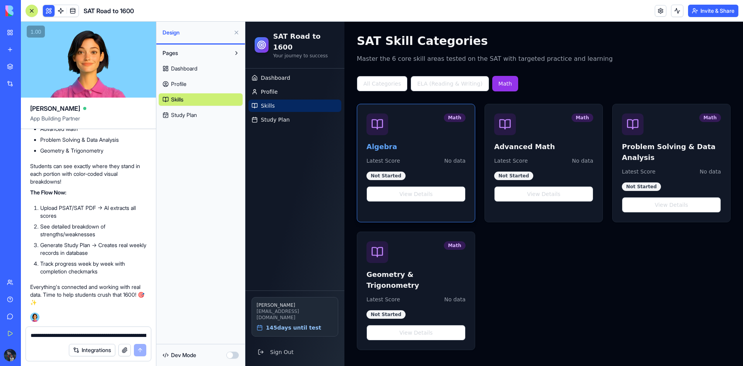
click at [443, 146] on h3 "Algebra" at bounding box center [416, 146] width 99 height 11
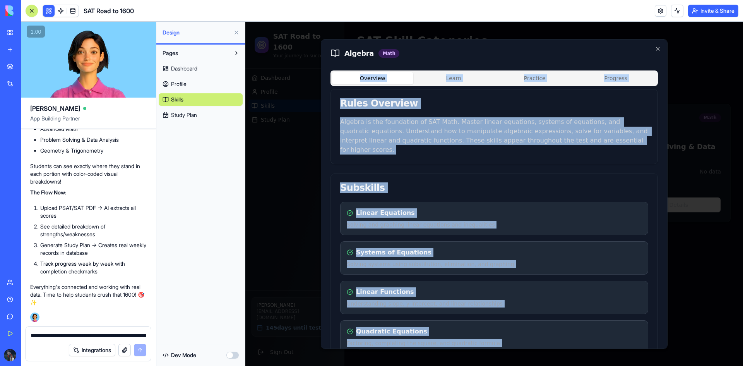
drag, startPoint x: 654, startPoint y: 48, endPoint x: 638, endPoint y: 58, distance: 18.4
click at [652, 49] on div "Algebra Math Overview Learn Practice Progress Rules Overview Algebra is the fou…" at bounding box center [494, 194] width 347 height 310
click at [655, 46] on icon "button" at bounding box center [658, 48] width 6 height 6
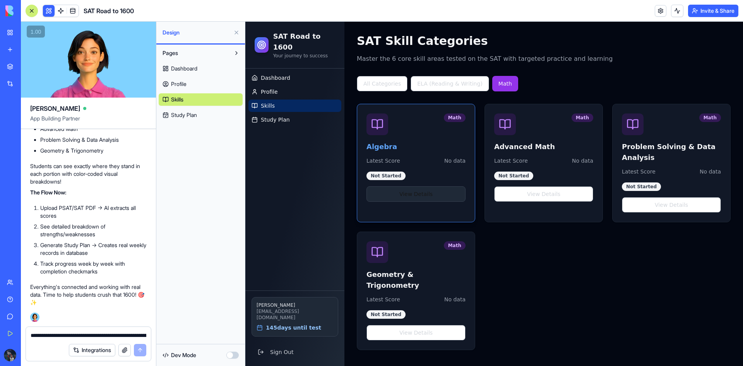
click at [419, 192] on button "View Details" at bounding box center [416, 193] width 99 height 15
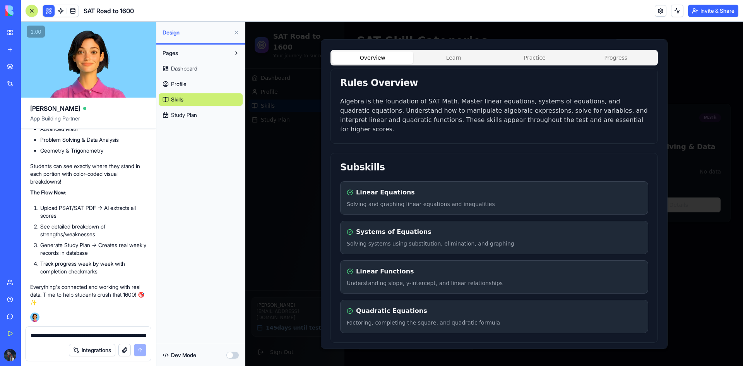
scroll to position [71, 0]
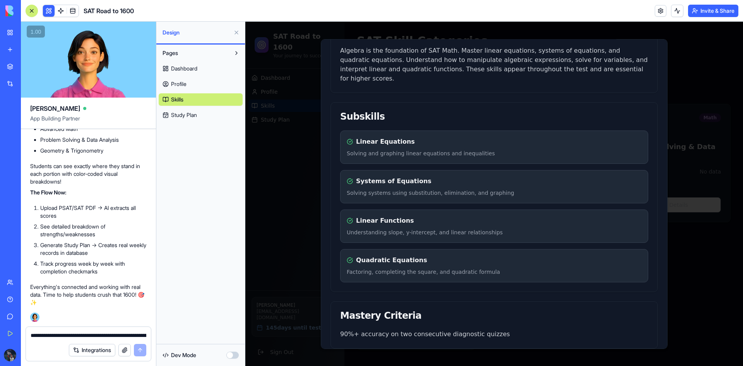
click at [266, 253] on div at bounding box center [494, 194] width 498 height 344
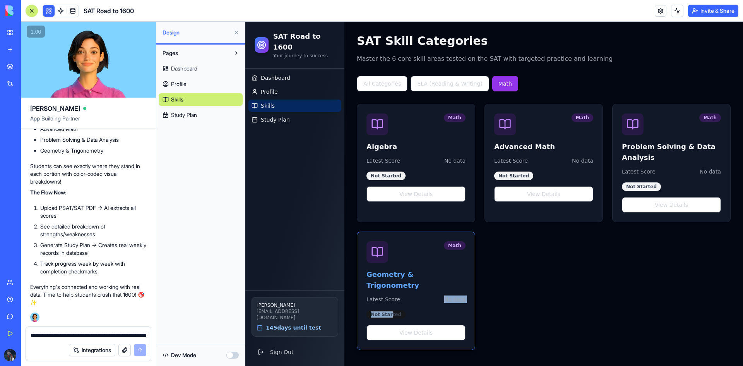
drag, startPoint x: 407, startPoint y: 287, endPoint x: 388, endPoint y: 304, distance: 24.7
click at [388, 304] on div "Math Geometry & Trigonometry Latest Score No data Not Started View Details" at bounding box center [416, 291] width 118 height 118
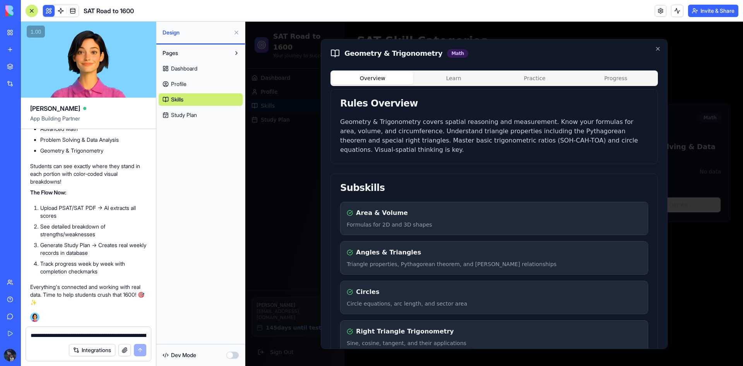
drag, startPoint x: 639, startPoint y: 274, endPoint x: 613, endPoint y: 276, distance: 25.7
click at [638, 280] on div "Circles Circle equations, arc length, and sector area" at bounding box center [494, 296] width 308 height 33
drag, startPoint x: 727, startPoint y: 273, endPoint x: 713, endPoint y: 268, distance: 14.8
click at [722, 266] on div at bounding box center [494, 194] width 498 height 344
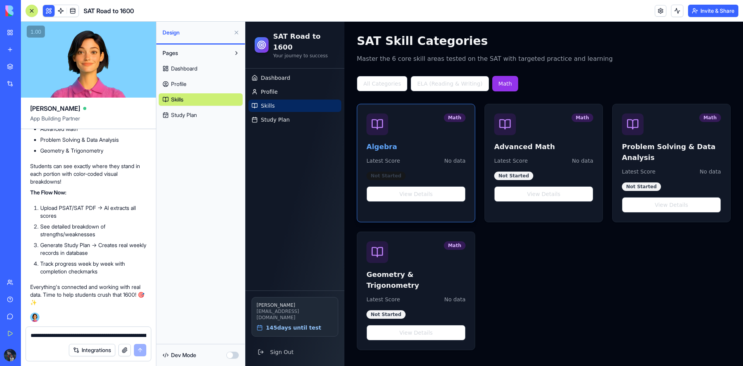
click at [379, 175] on div "Not Started" at bounding box center [386, 176] width 39 height 9
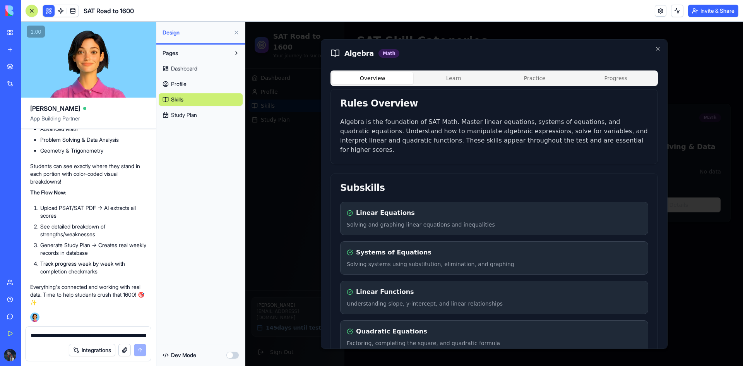
click at [393, 211] on div "Linear Equations Solving and graphing linear equations and inequalities" at bounding box center [494, 217] width 308 height 33
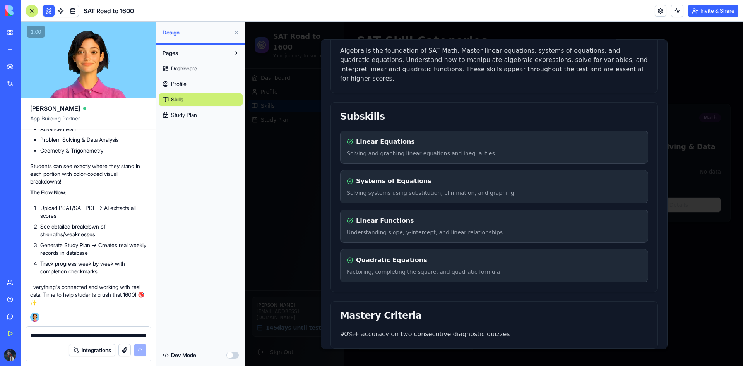
click at [385, 329] on p "90%+ accuracy on two consecutive diagnostic quizzes" at bounding box center [494, 333] width 308 height 9
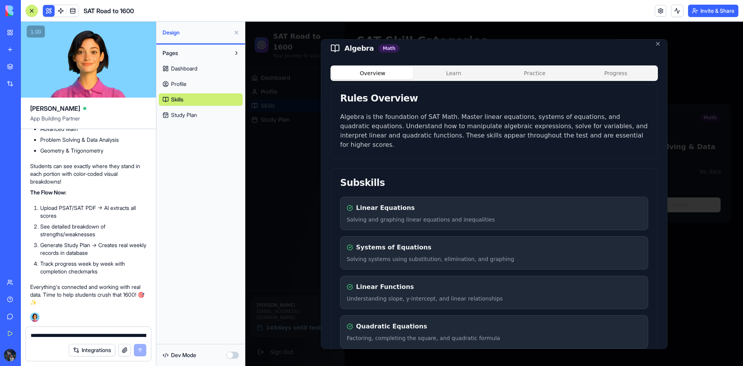
scroll to position [0, 0]
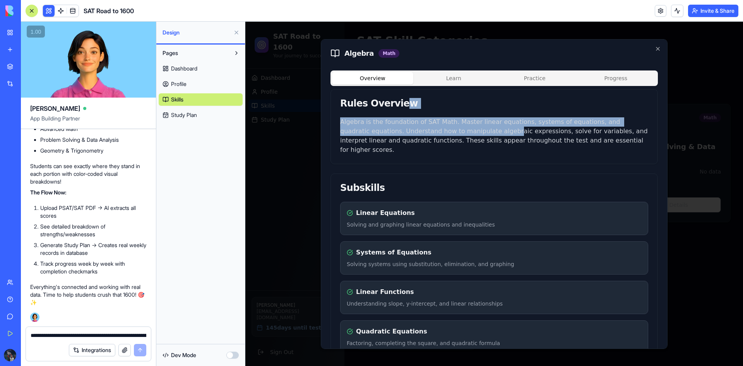
drag, startPoint x: 397, startPoint y: 110, endPoint x: 483, endPoint y: 136, distance: 89.9
click at [476, 134] on div "Rules Overview Algebra is the foundation of SAT Math. Master linear equations, …" at bounding box center [495, 126] width 328 height 75
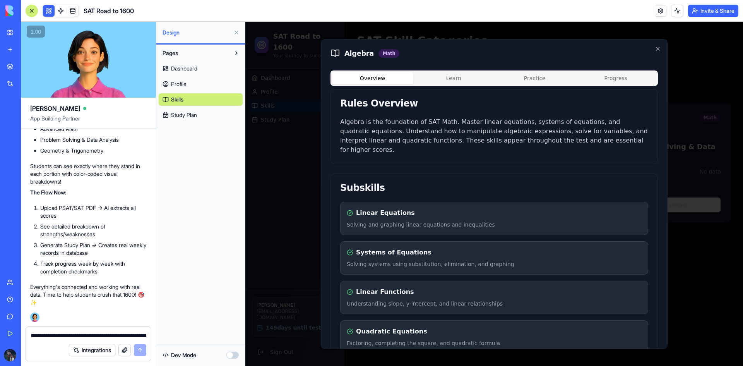
click at [482, 132] on p "Algebra is the foundation of SAT Math. Master linear equations, systems of equa…" at bounding box center [494, 135] width 308 height 37
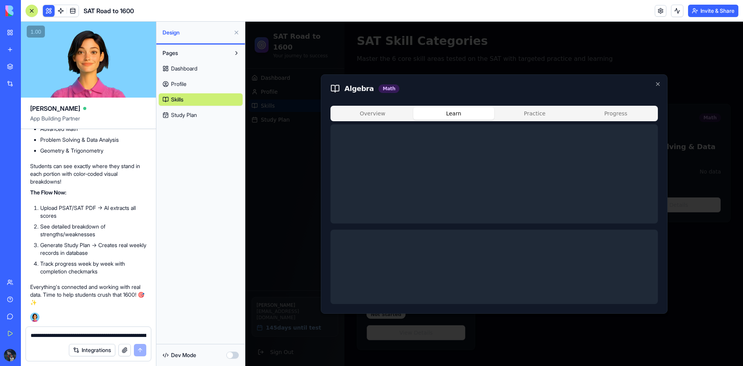
click at [451, 80] on div "Algebra Math Overview Learn Practice Progress Close" at bounding box center [494, 193] width 347 height 239
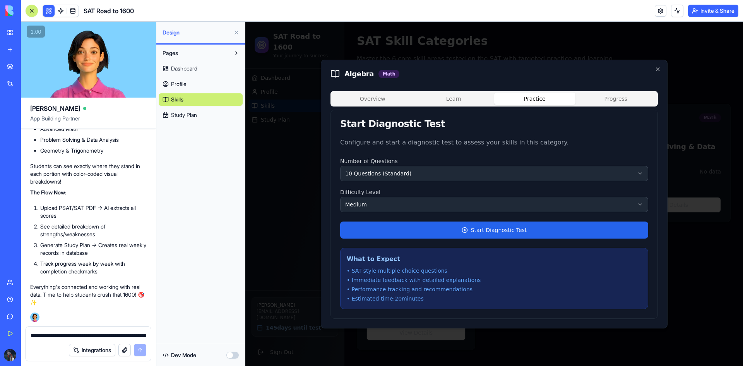
click at [539, 115] on div "Overview Learn Practice Progress Start Diagnostic Test Configure and start a di…" at bounding box center [495, 205] width 328 height 228
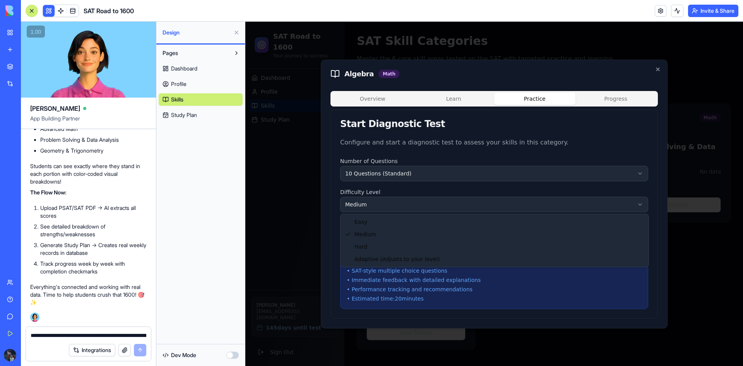
click at [503, 198] on body "SAT Road to 1600 Your journey to success Dashboard Profile Skills Study Plan Ma…" at bounding box center [494, 194] width 498 height 344
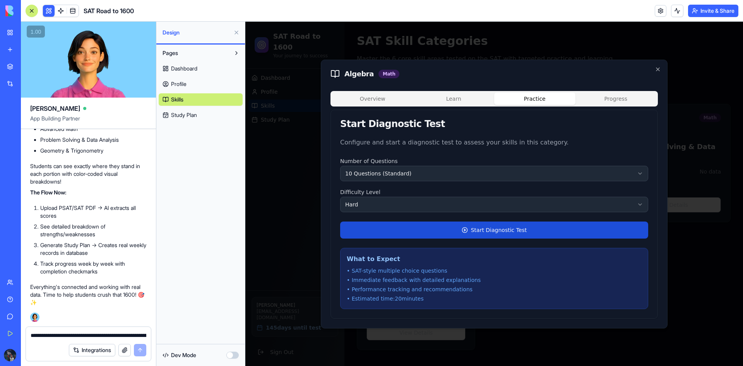
click at [395, 234] on button "Start Diagnostic Test" at bounding box center [494, 229] width 308 height 17
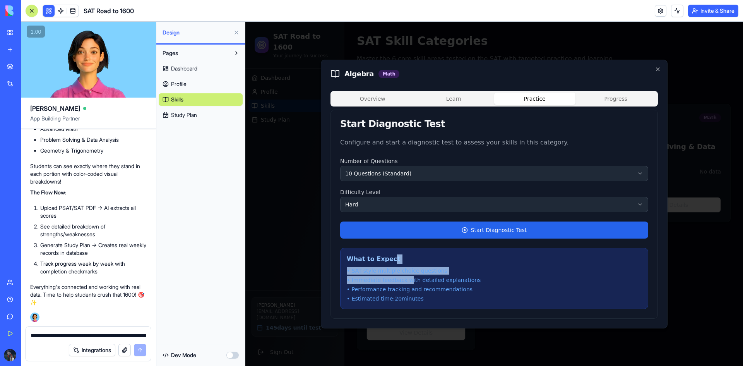
drag, startPoint x: 388, startPoint y: 259, endPoint x: 405, endPoint y: 278, distance: 25.2
click at [405, 278] on div "What to Expect • SAT-style multiple choice questions • Immediate feedback with …" at bounding box center [494, 278] width 308 height 61
click at [403, 271] on li "• SAT-style multiple choice questions" at bounding box center [494, 271] width 295 height 8
